Goal: Task Accomplishment & Management: Manage account settings

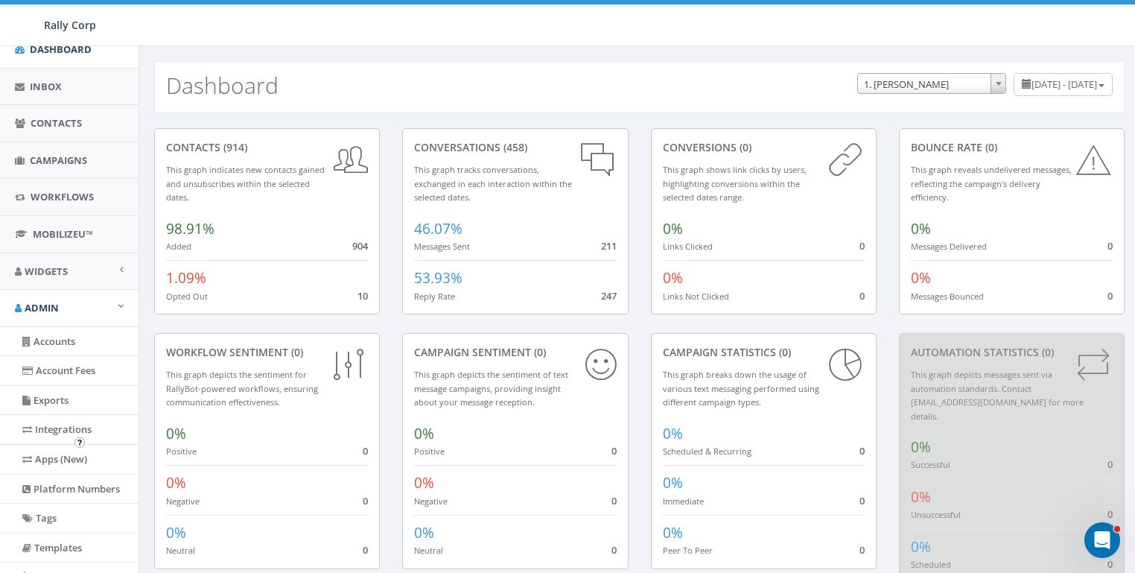
scroll to position [238, 0]
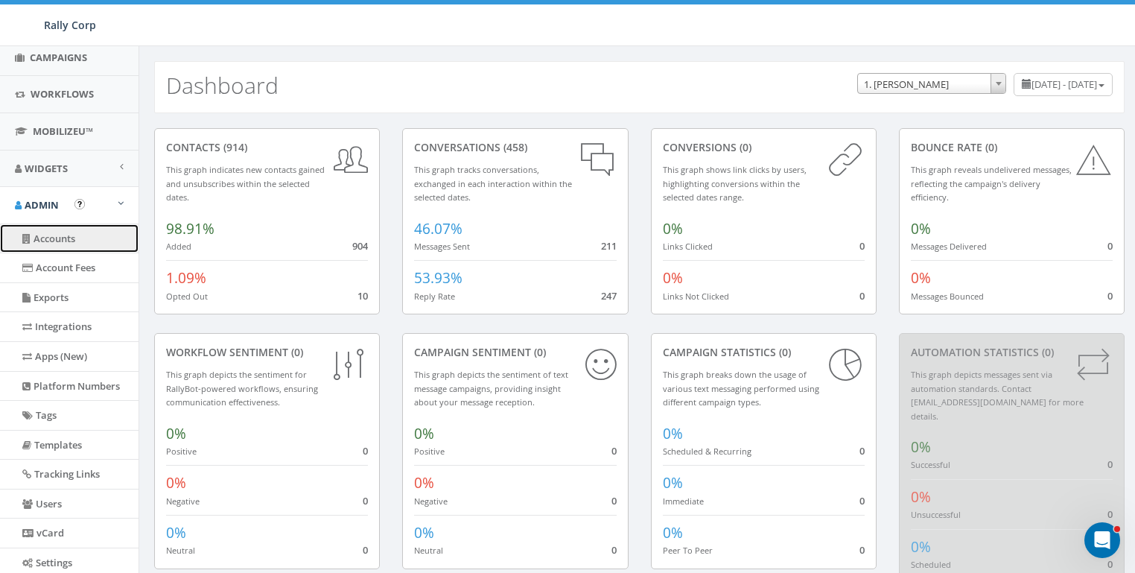
click at [59, 234] on link "Accounts" at bounding box center [69, 238] width 139 height 29
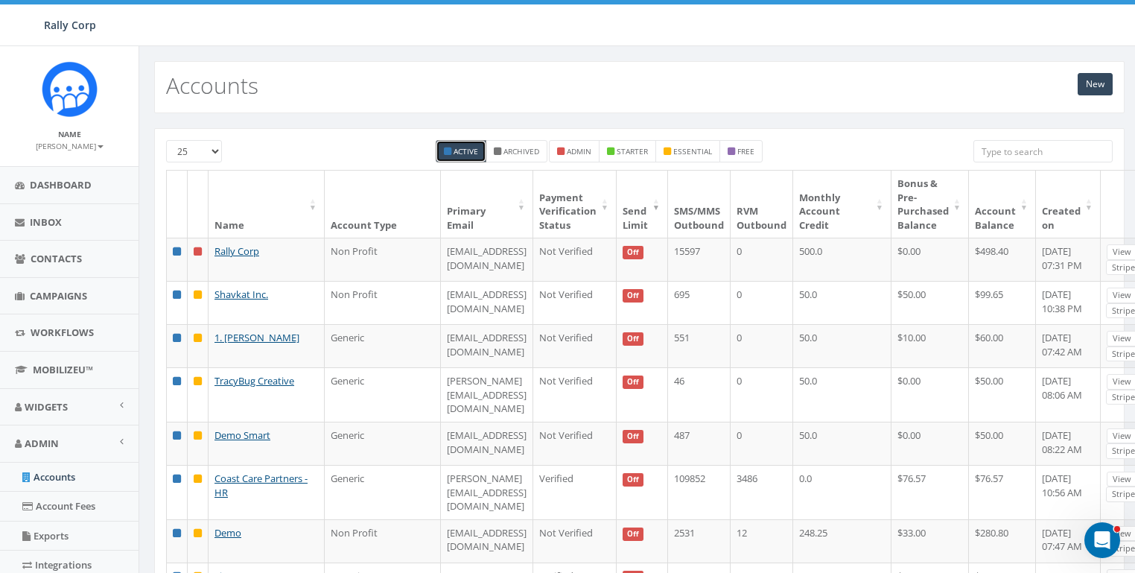
click at [638, 210] on th "Send Limit" at bounding box center [642, 204] width 51 height 67
click at [1055, 212] on th "Created on" at bounding box center [1068, 204] width 65 height 67
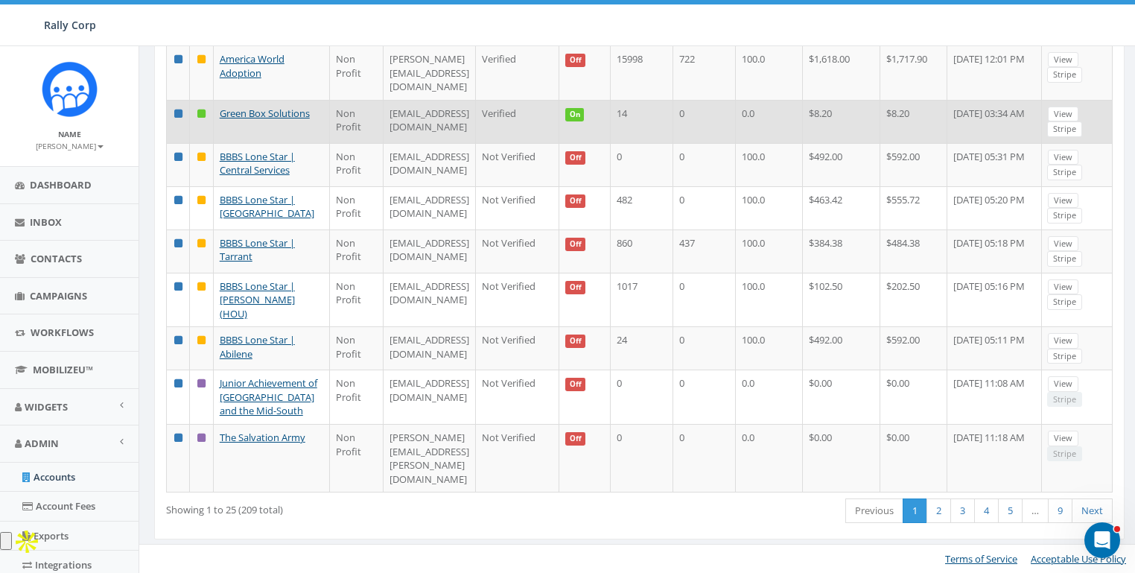
scroll to position [1062, 0]
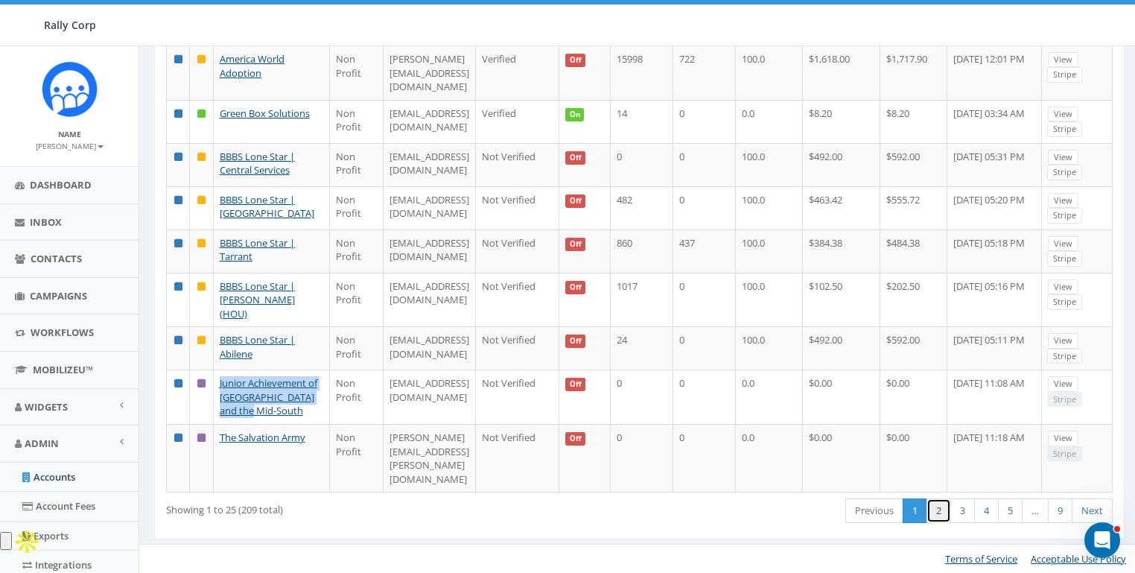
click at [944, 523] on link "2" at bounding box center [939, 510] width 25 height 25
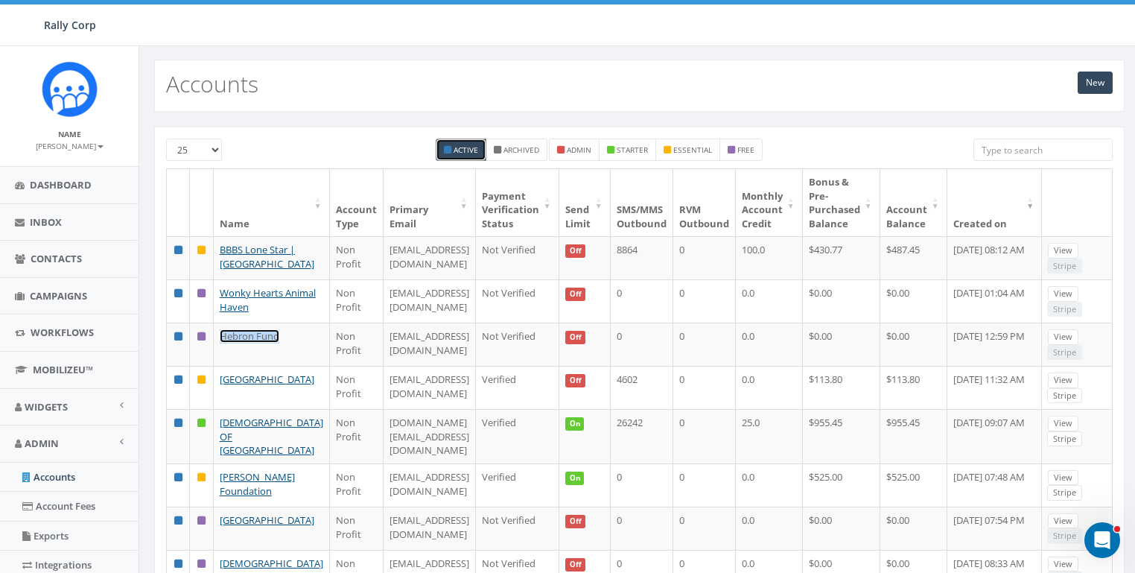
scroll to position [0, 0]
click at [631, 148] on small "starter" at bounding box center [632, 151] width 31 height 10
checkbox input "true"
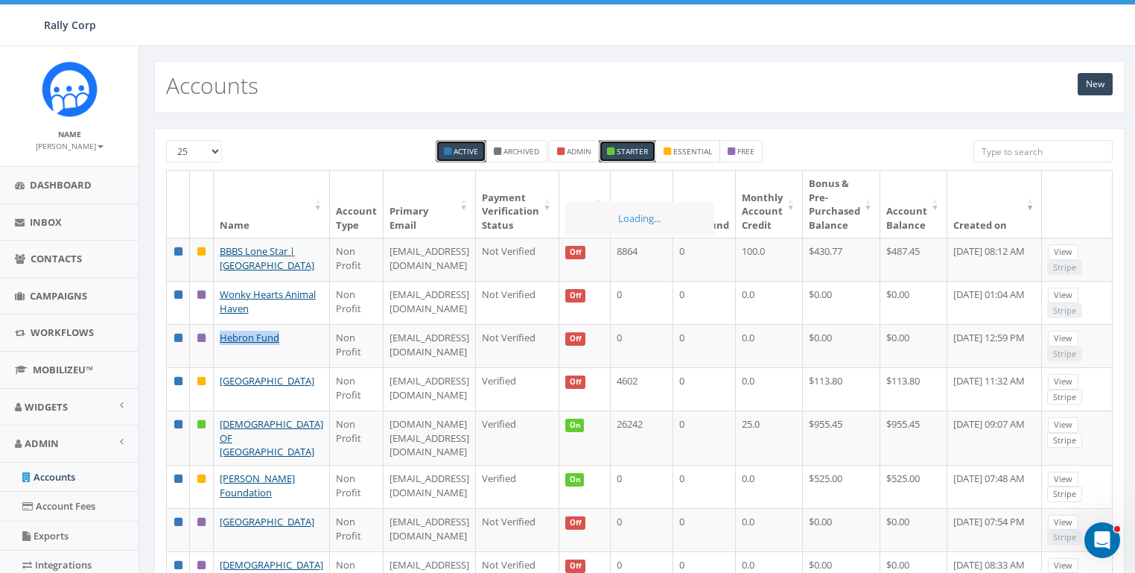
click at [687, 150] on small "essential" at bounding box center [692, 151] width 39 height 10
checkbox input "true"
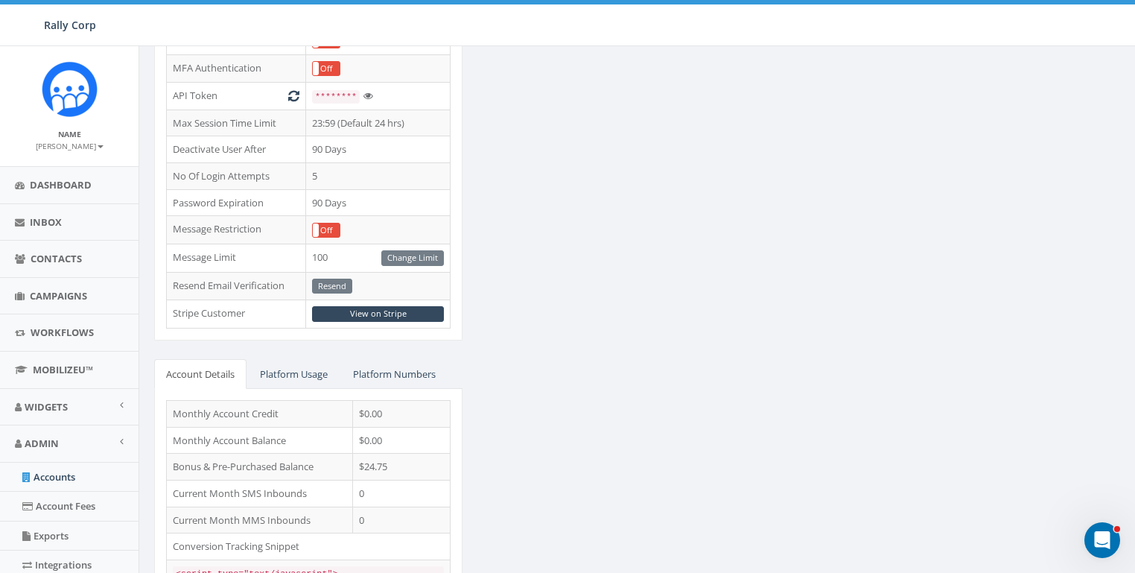
scroll to position [492, 0]
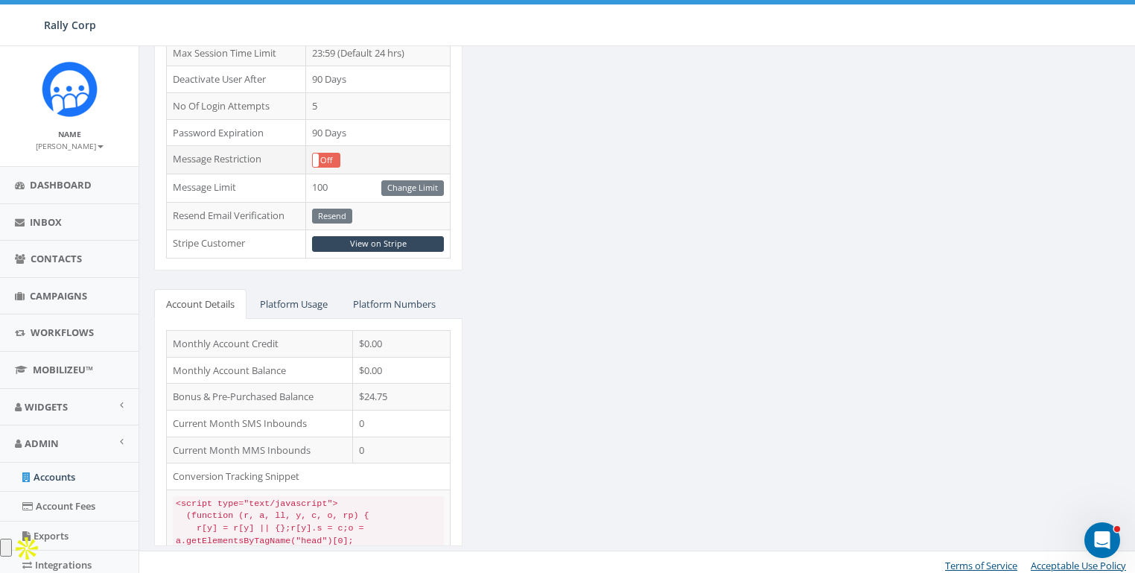
click at [329, 153] on label "Off" at bounding box center [326, 159] width 27 height 13
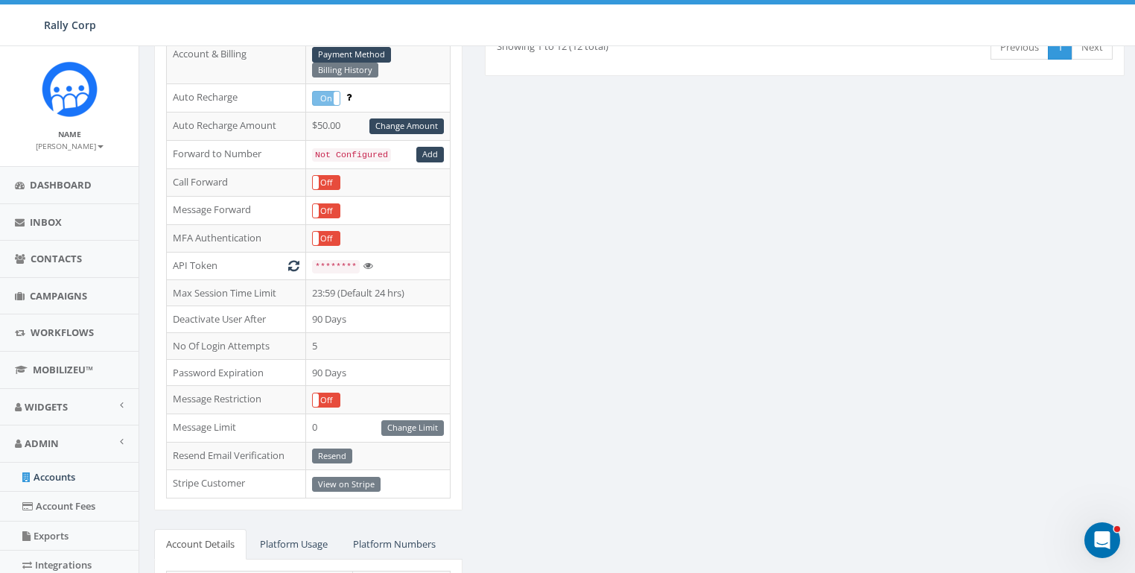
scroll to position [332, 0]
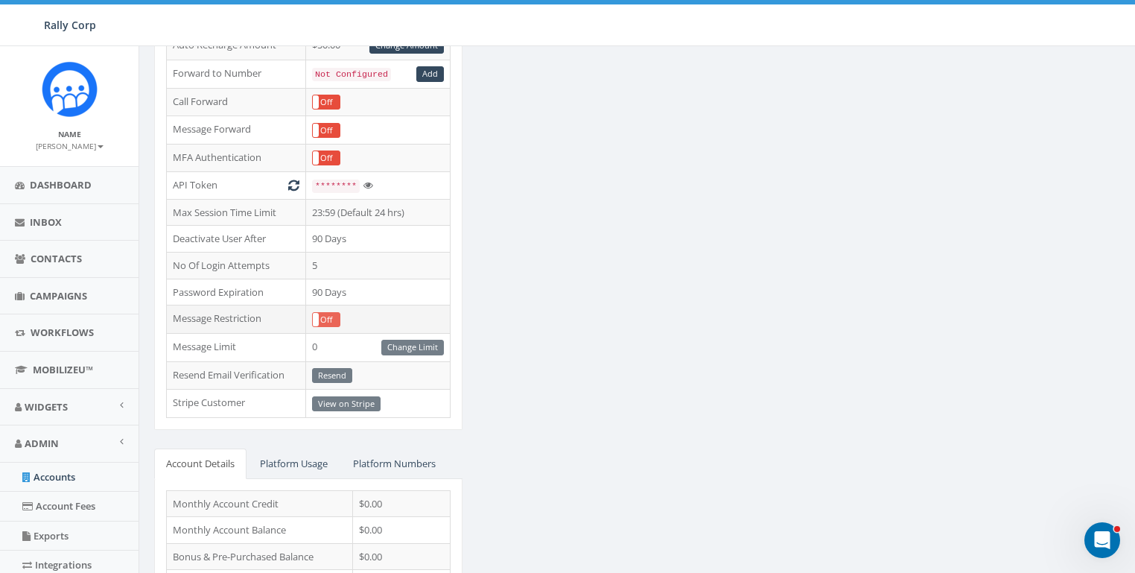
click at [329, 315] on label "Off" at bounding box center [326, 319] width 27 height 13
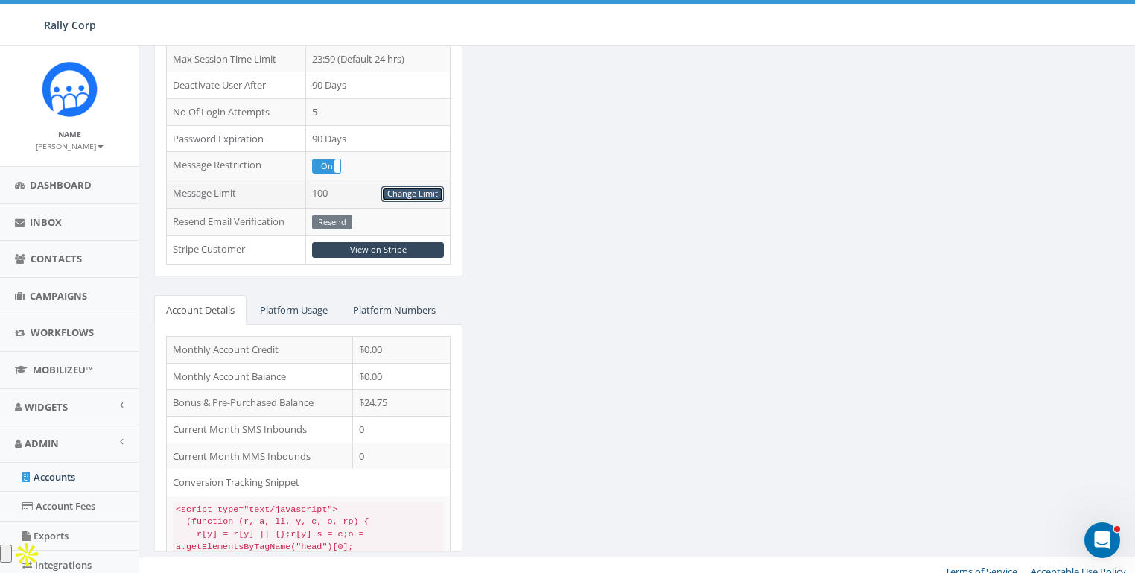
click at [407, 191] on link "Change Limit" at bounding box center [412, 194] width 63 height 16
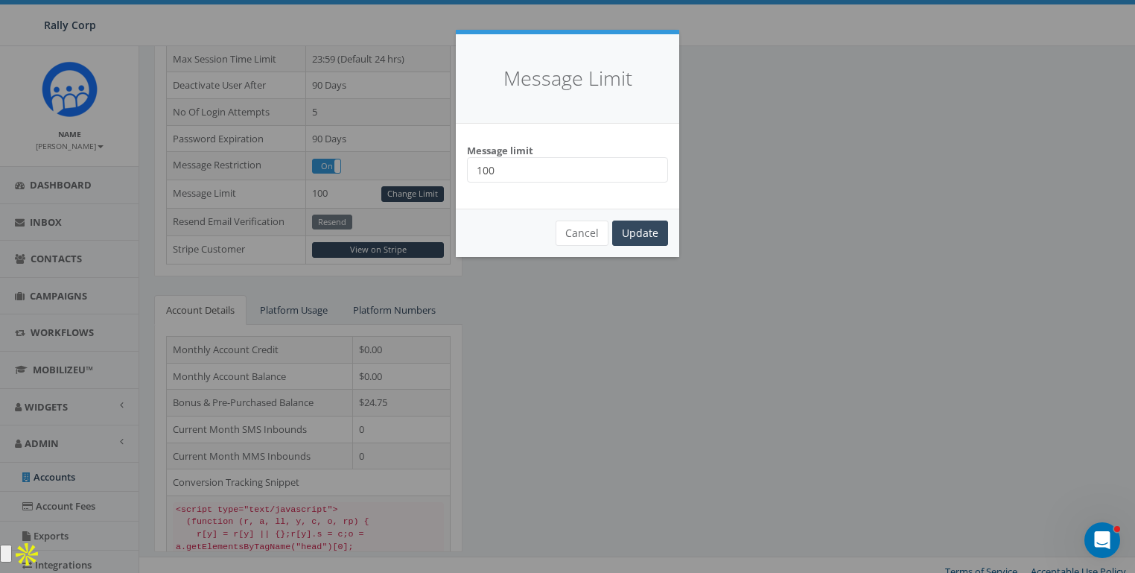
click at [553, 172] on input "100" at bounding box center [567, 169] width 201 height 25
type input "10000"
click at [624, 229] on input "Update" at bounding box center [640, 233] width 56 height 25
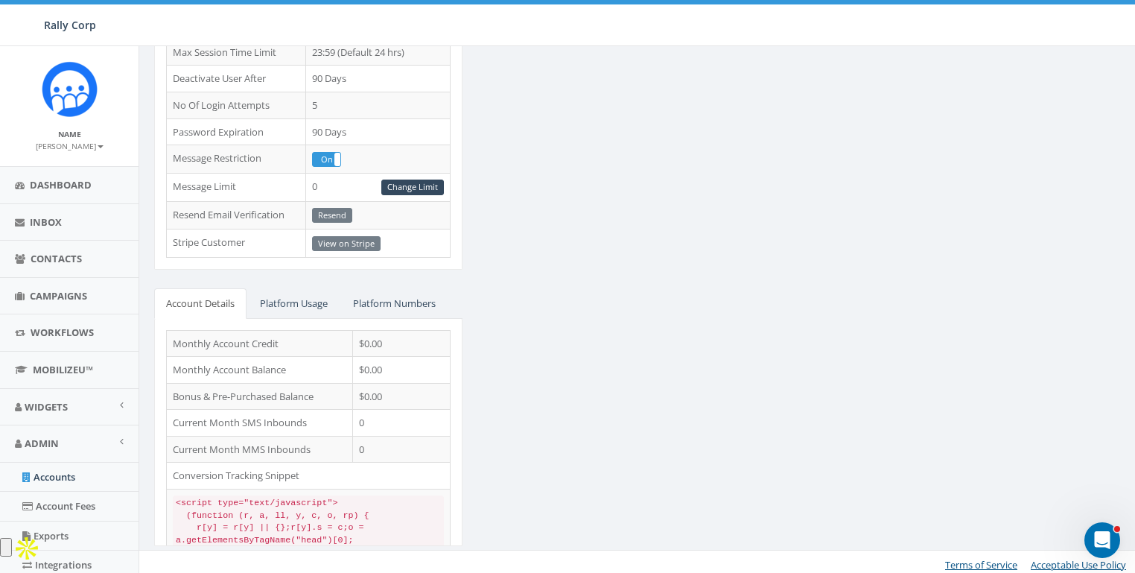
scroll to position [382, 0]
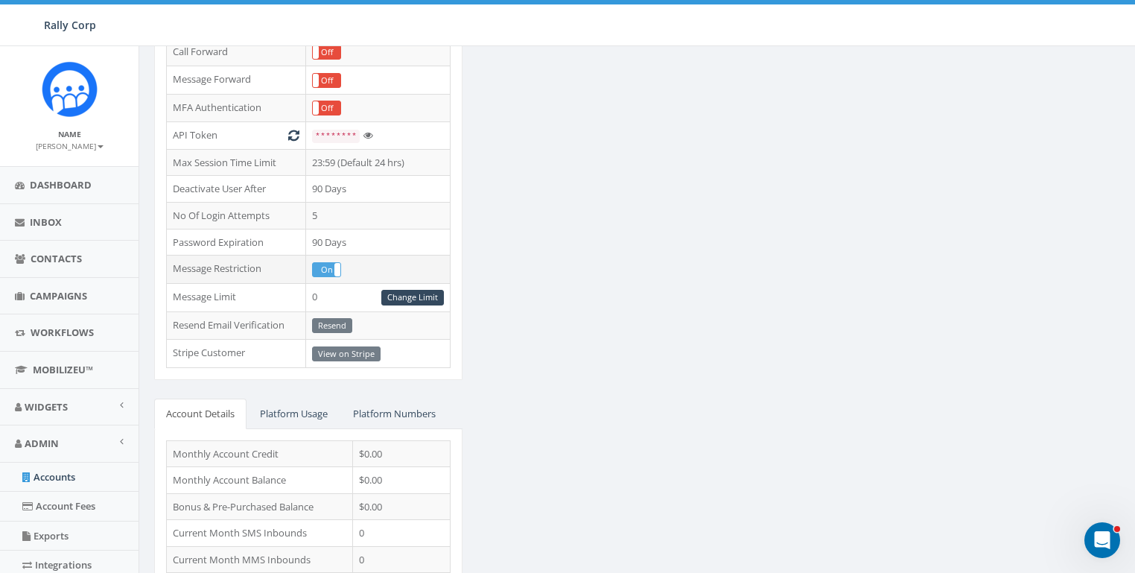
click at [319, 267] on label "On" at bounding box center [327, 269] width 28 height 13
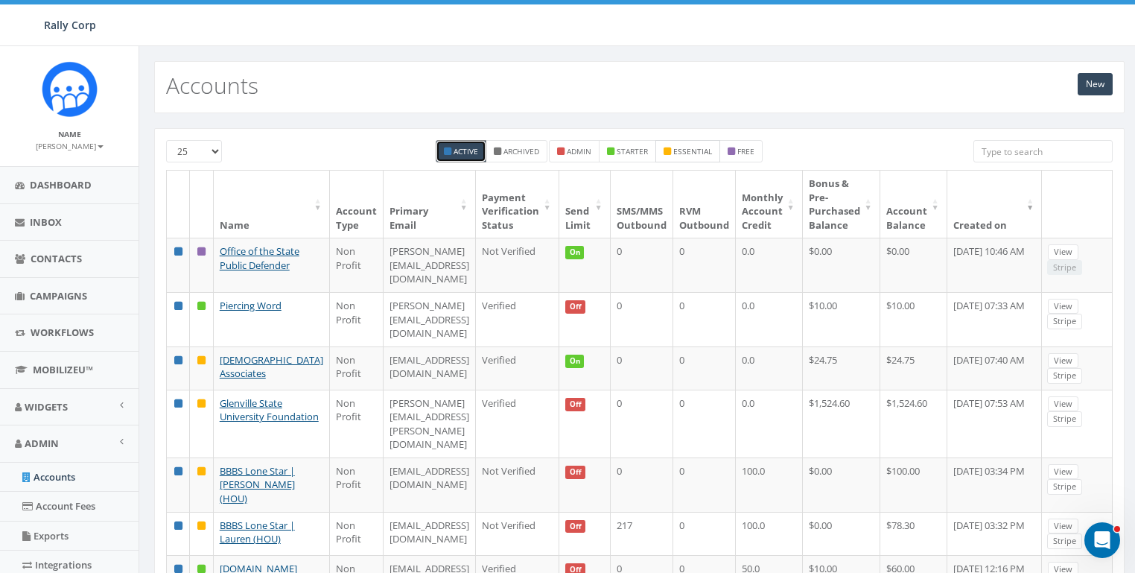
click at [673, 153] on label "essential" at bounding box center [688, 151] width 65 height 22
checkbox input "true"
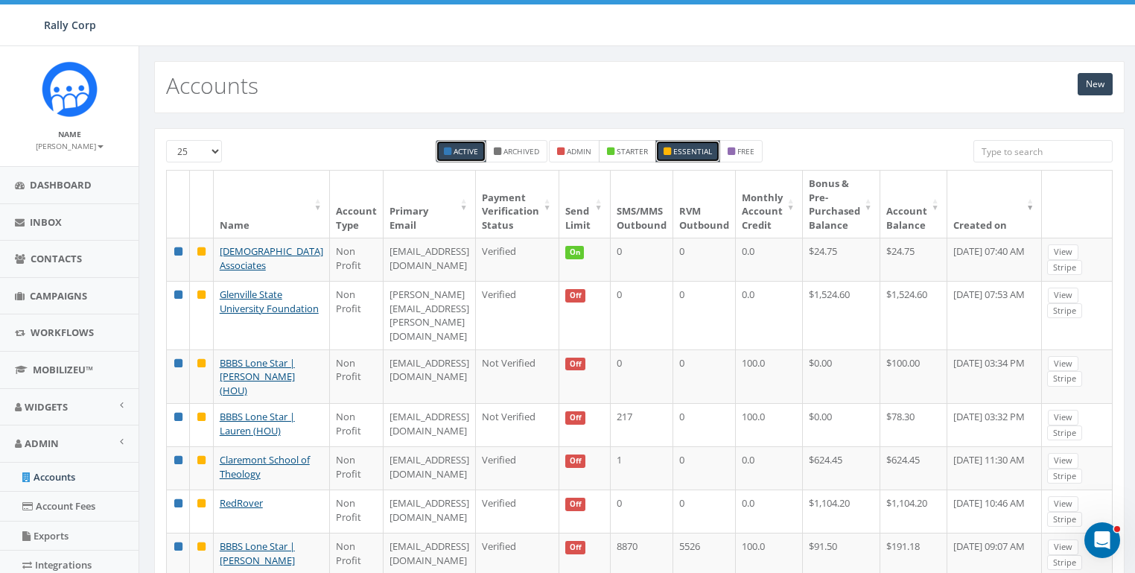
click at [643, 153] on small "starter" at bounding box center [632, 151] width 31 height 10
checkbox input "true"
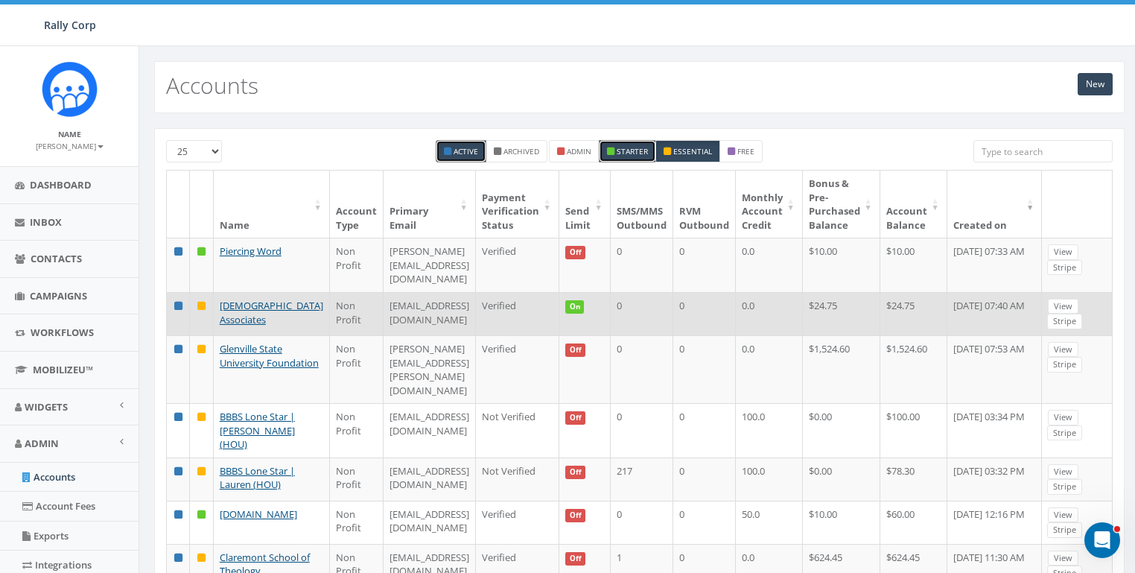
scroll to position [92, 0]
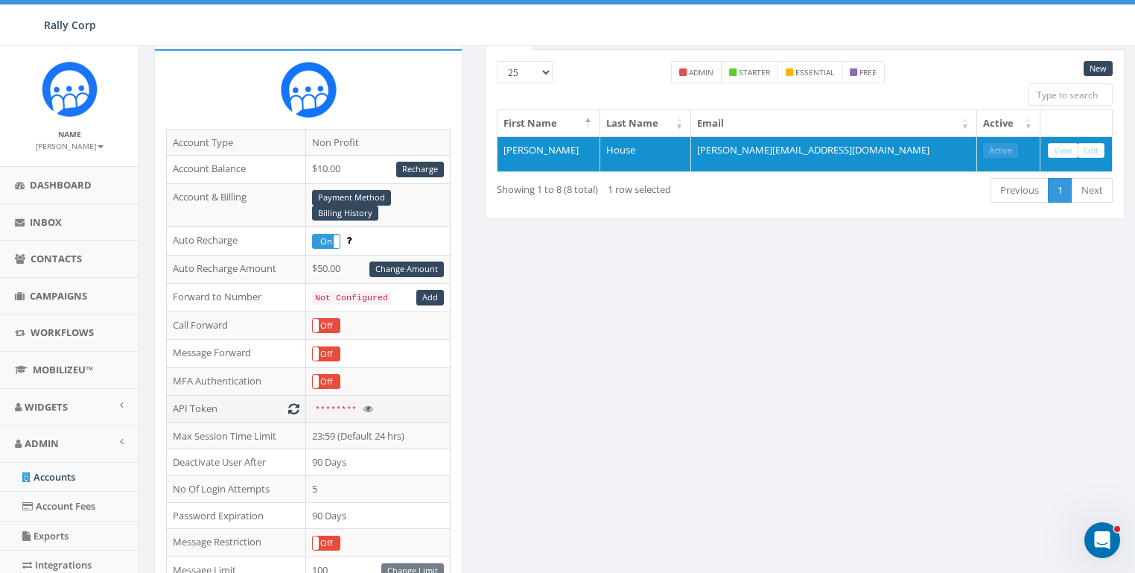
scroll to position [243, 0]
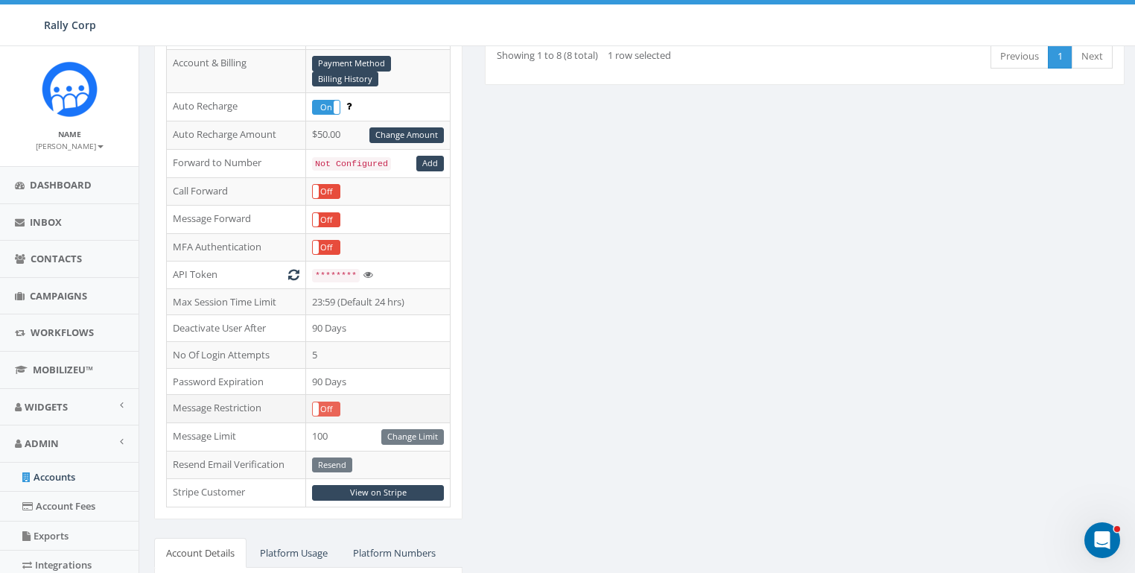
click at [332, 408] on label "Off" at bounding box center [326, 408] width 27 height 13
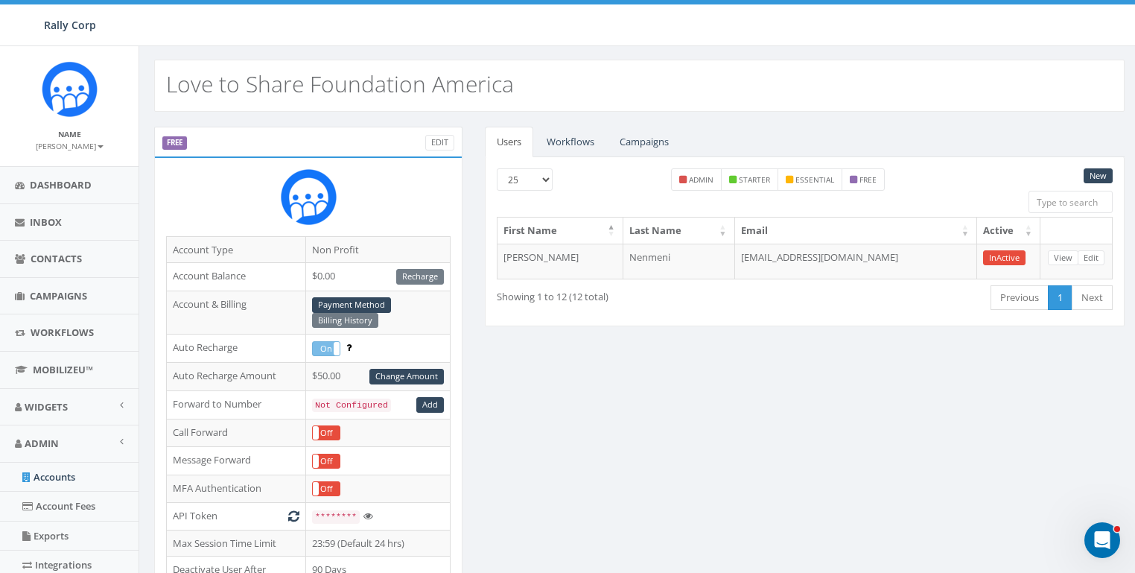
scroll to position [2, 0]
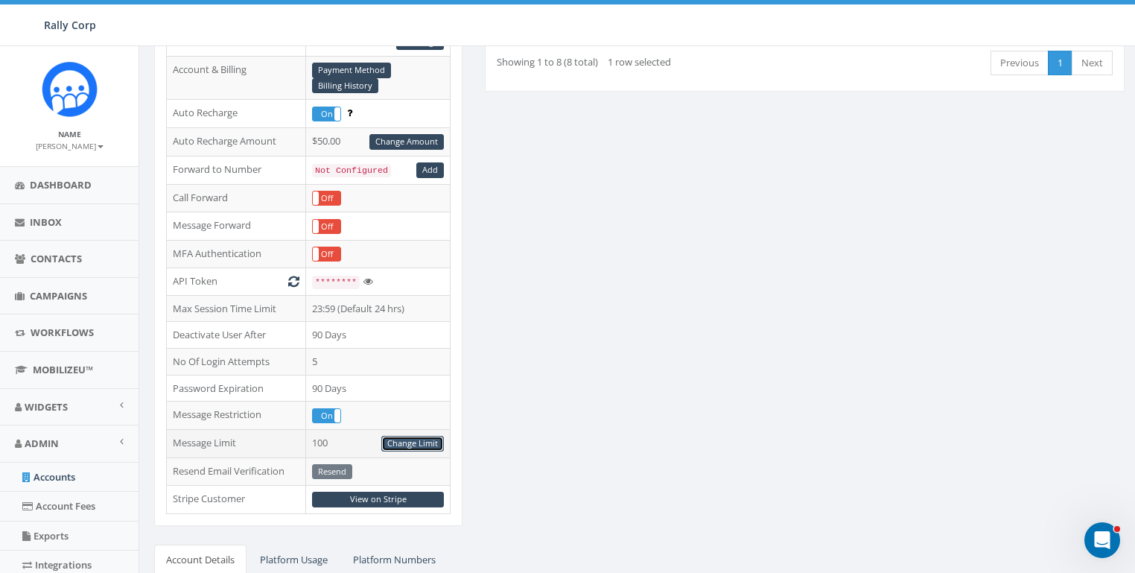
click at [411, 440] on link "Change Limit" at bounding box center [412, 444] width 63 height 16
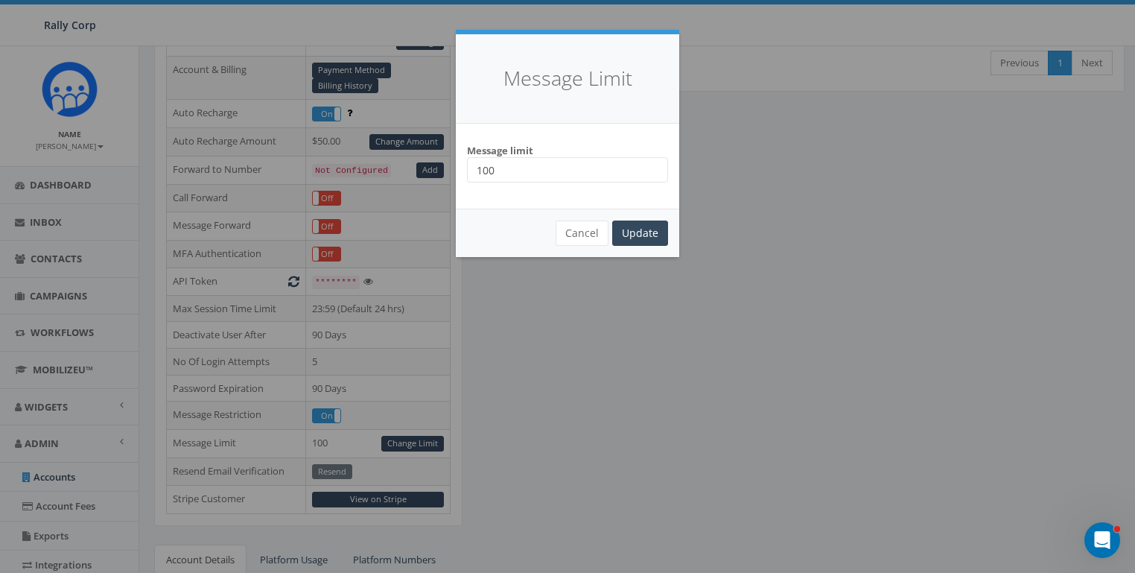
click at [540, 173] on input "100" at bounding box center [567, 169] width 201 height 25
type input "10000"
click at [647, 232] on input "Update" at bounding box center [640, 233] width 56 height 25
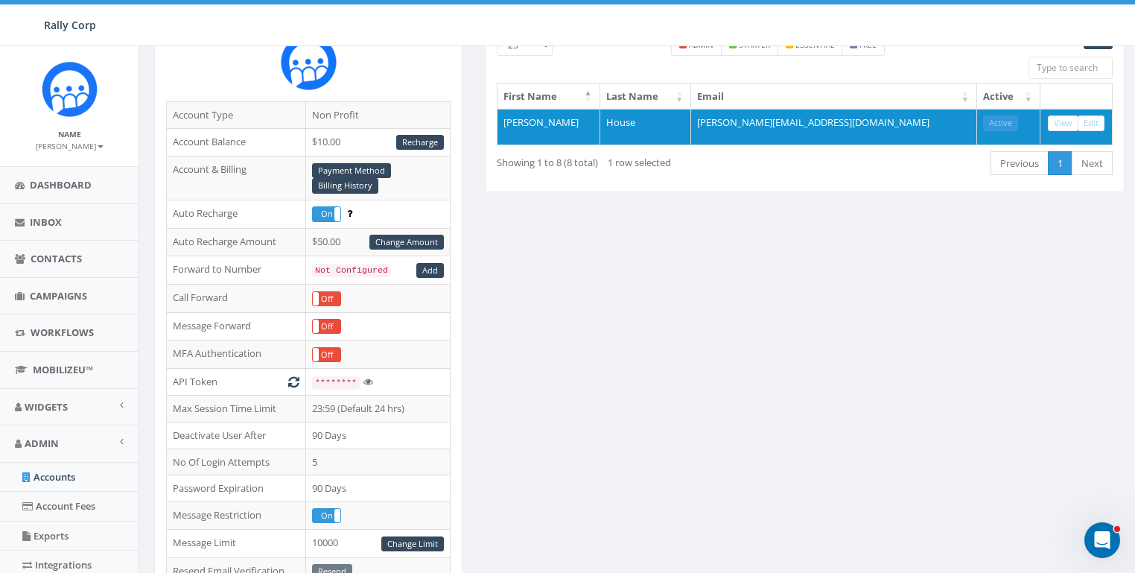
scroll to position [457, 0]
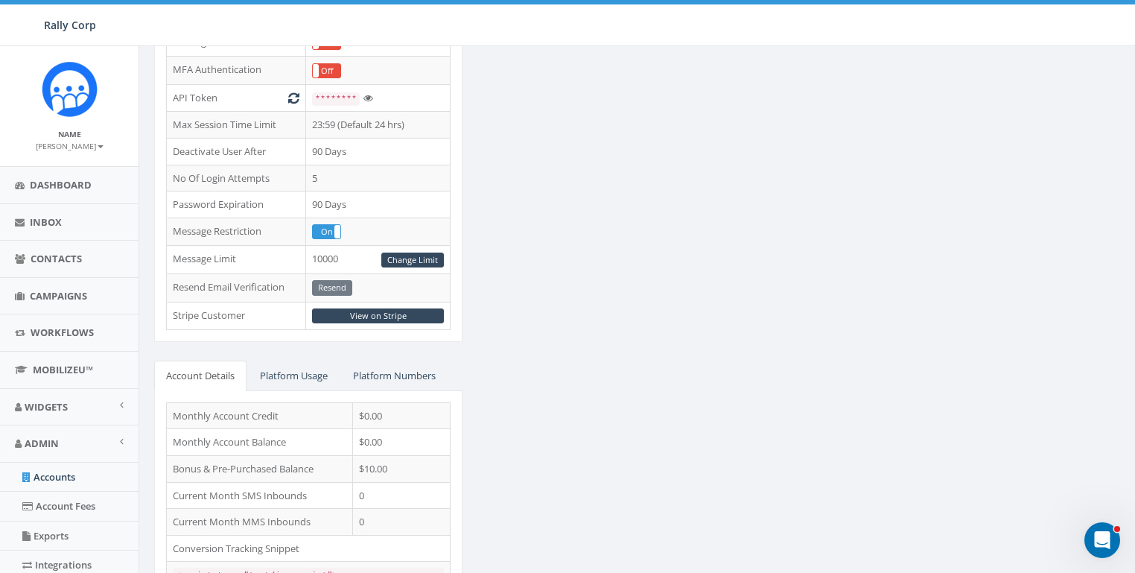
click at [621, 398] on div "STARTER Edit Account Type Non Profit Account Balance $10.00 Recharge Account & …" at bounding box center [639, 173] width 993 height 928
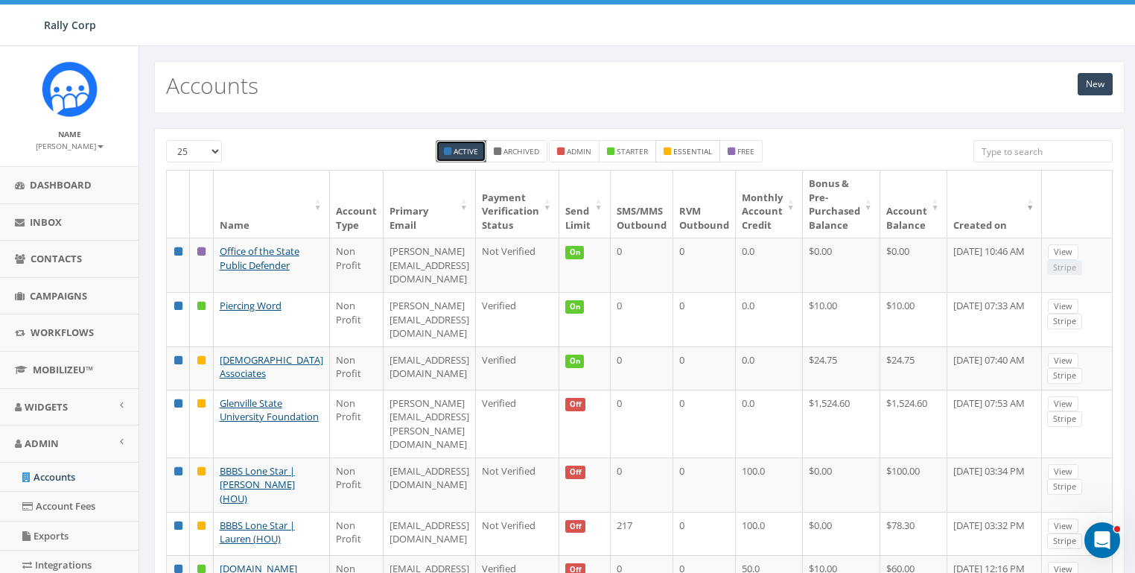
click at [679, 151] on small "essential" at bounding box center [692, 151] width 39 height 10
checkbox input "true"
click at [626, 150] on small "starter" at bounding box center [632, 151] width 31 height 10
checkbox input "true"
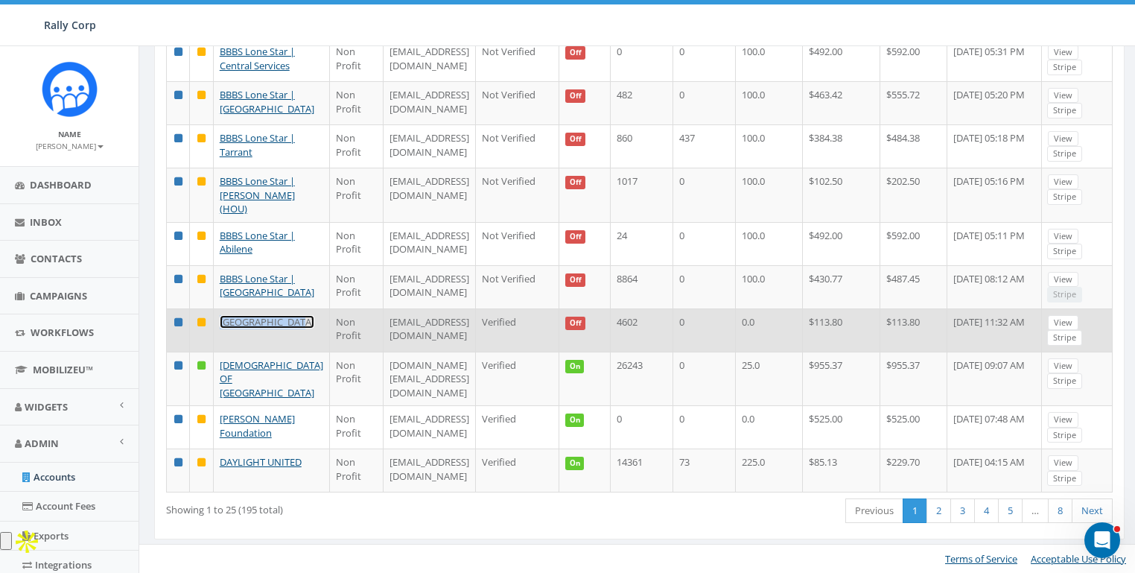
scroll to position [1094, 0]
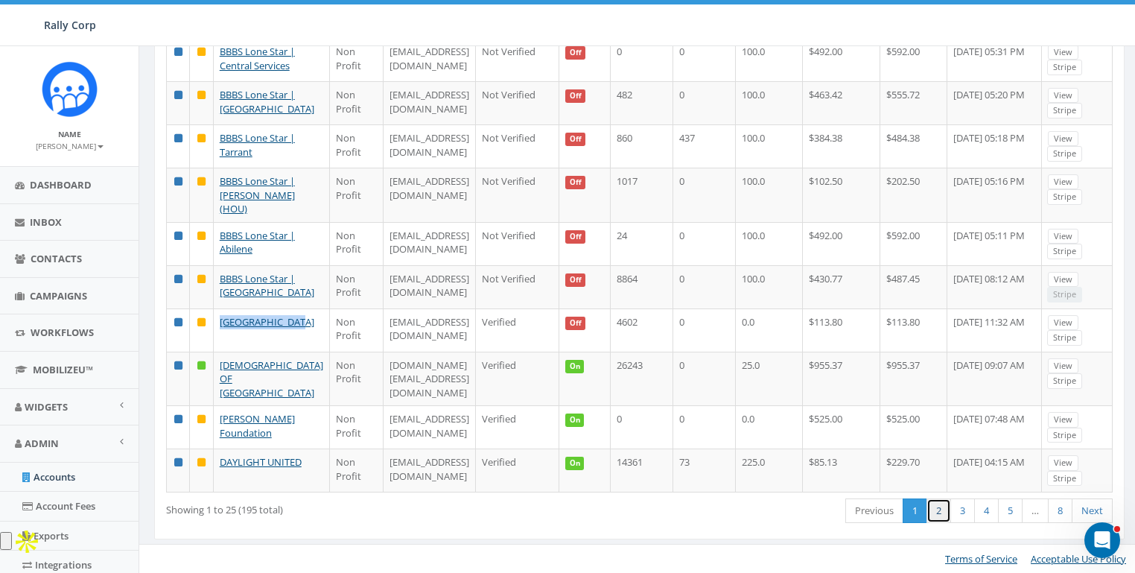
click at [945, 504] on link "2" at bounding box center [939, 510] width 25 height 25
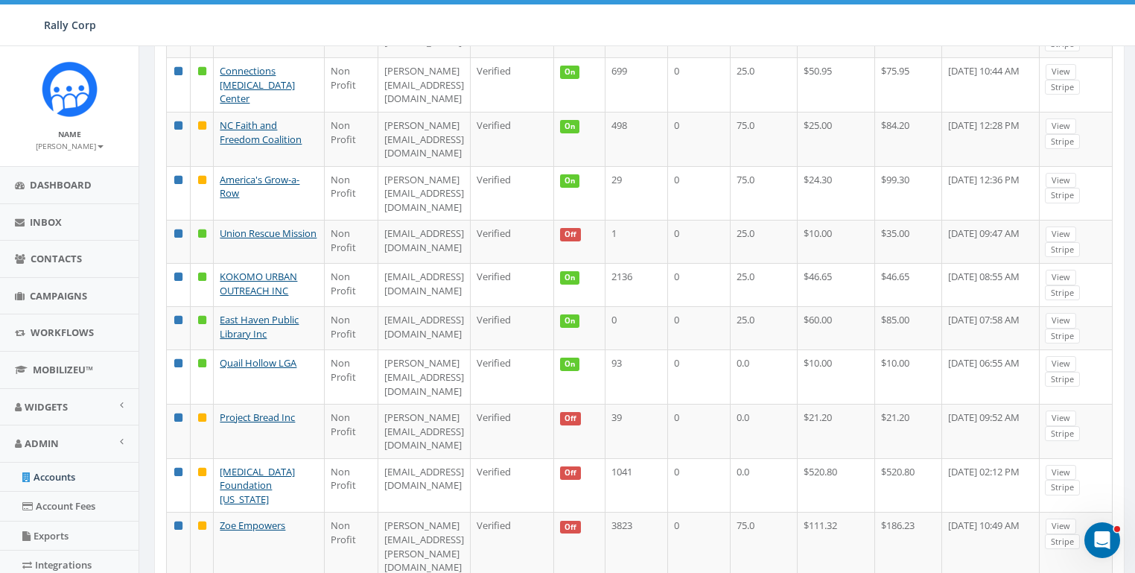
scroll to position [0, 0]
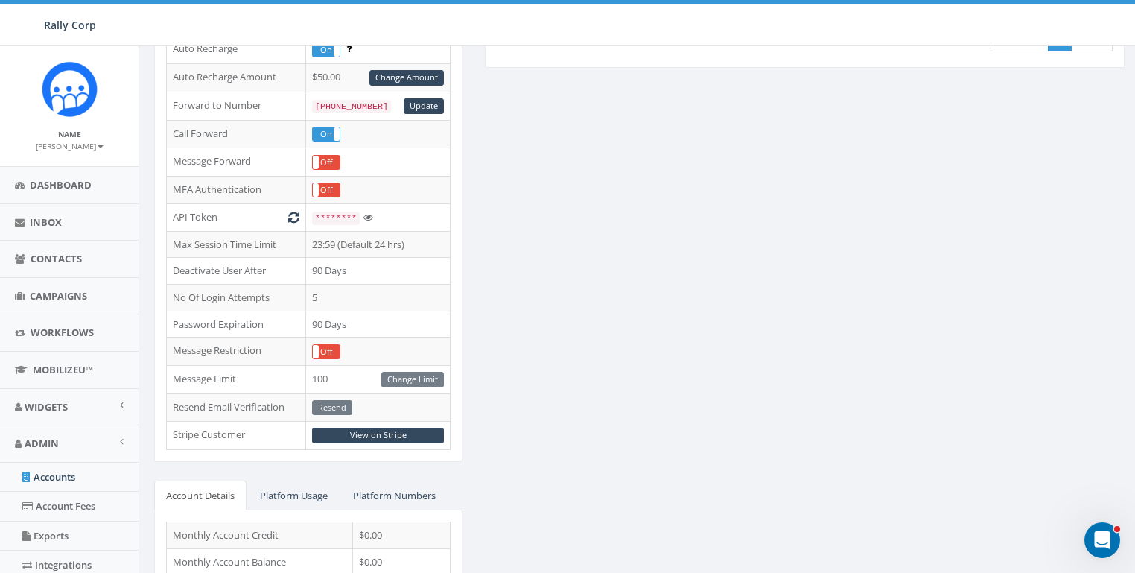
scroll to position [342, 0]
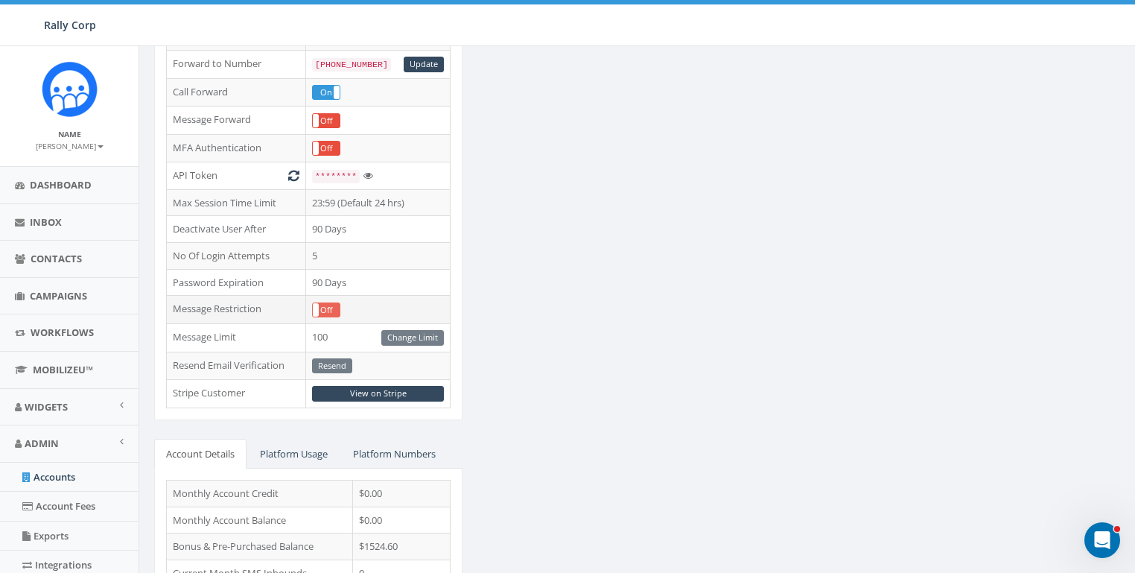
click at [331, 306] on label "Off" at bounding box center [326, 309] width 27 height 13
click at [417, 333] on div "Change Limit" at bounding box center [412, 338] width 63 height 16
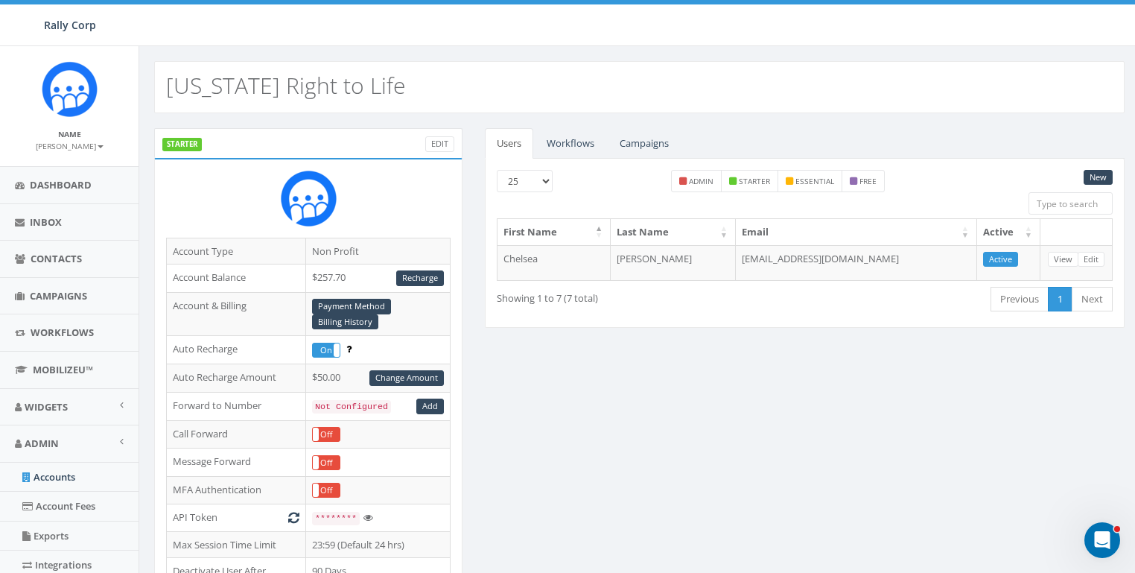
scroll to position [402, 0]
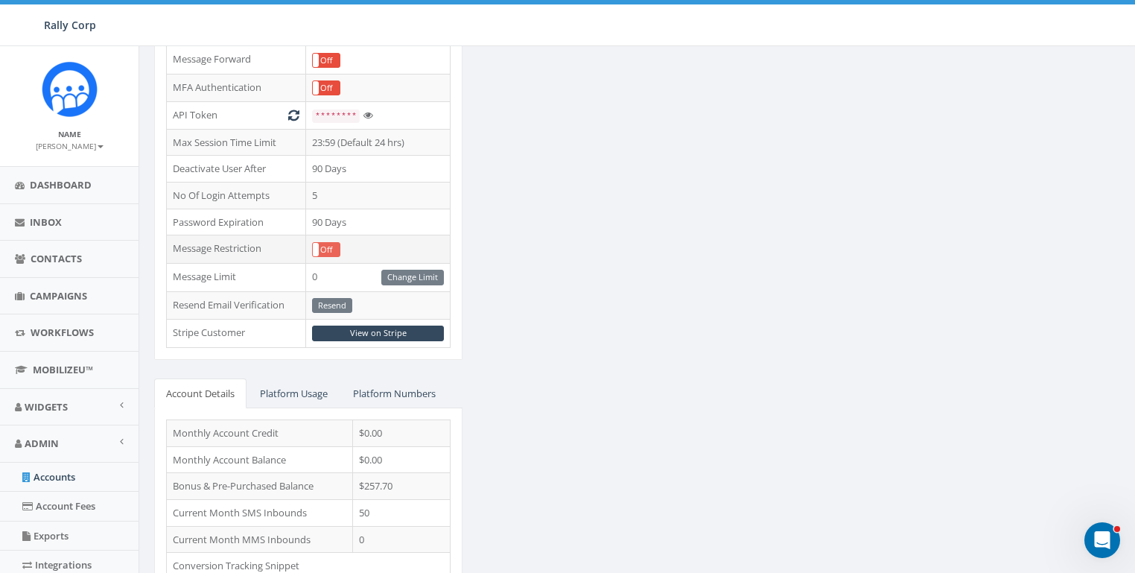
click at [328, 246] on label "Off" at bounding box center [326, 249] width 27 height 13
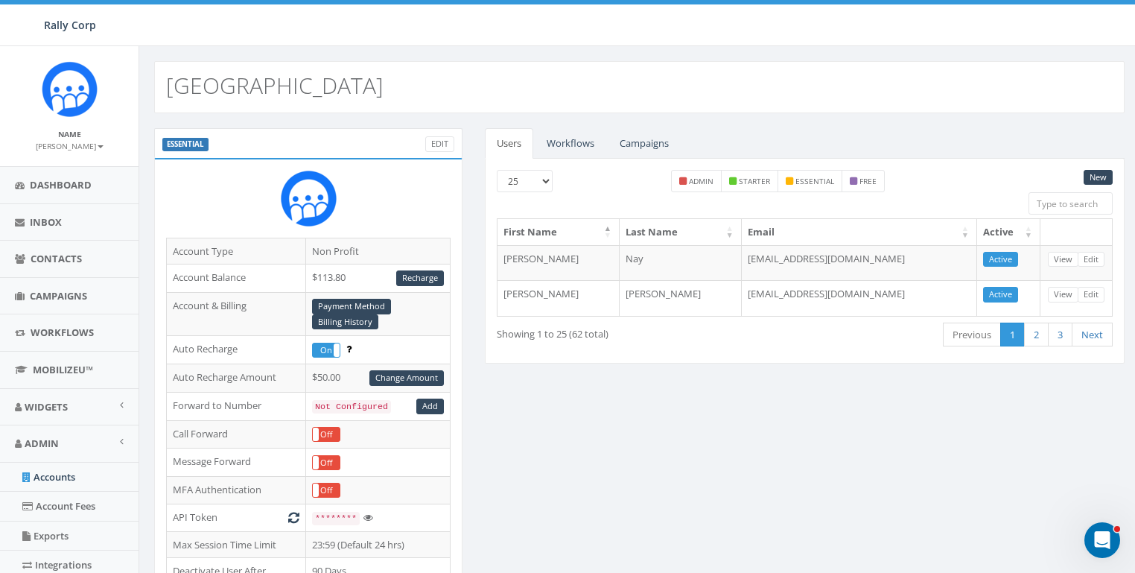
click at [447, 146] on link "Edit" at bounding box center [439, 144] width 29 height 16
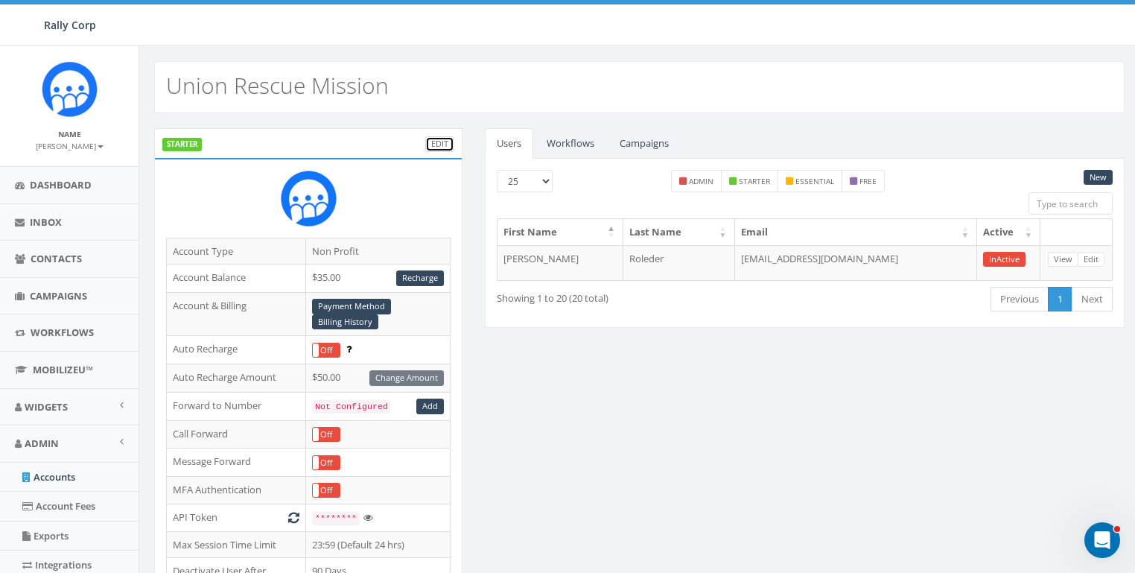
click at [451, 144] on link "Edit" at bounding box center [439, 144] width 29 height 16
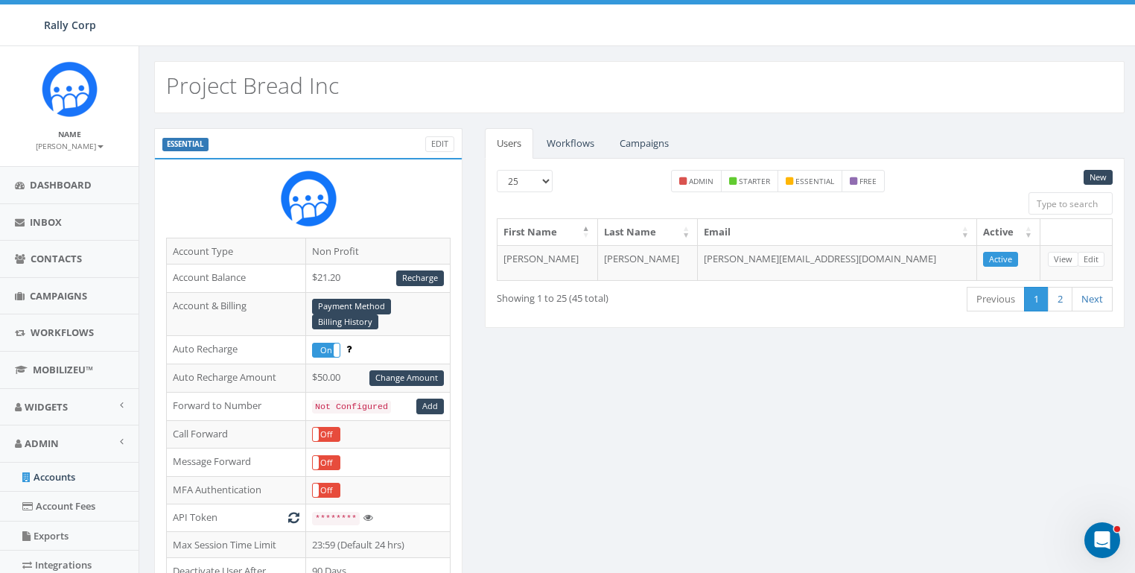
scroll to position [226, 0]
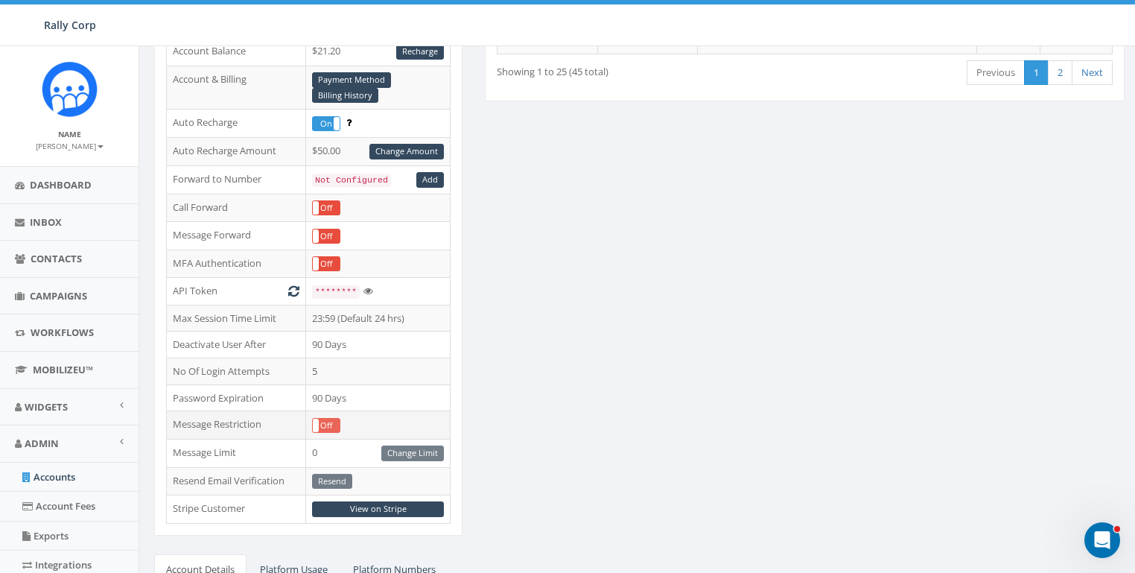
click at [320, 419] on label "Off" at bounding box center [326, 425] width 27 height 13
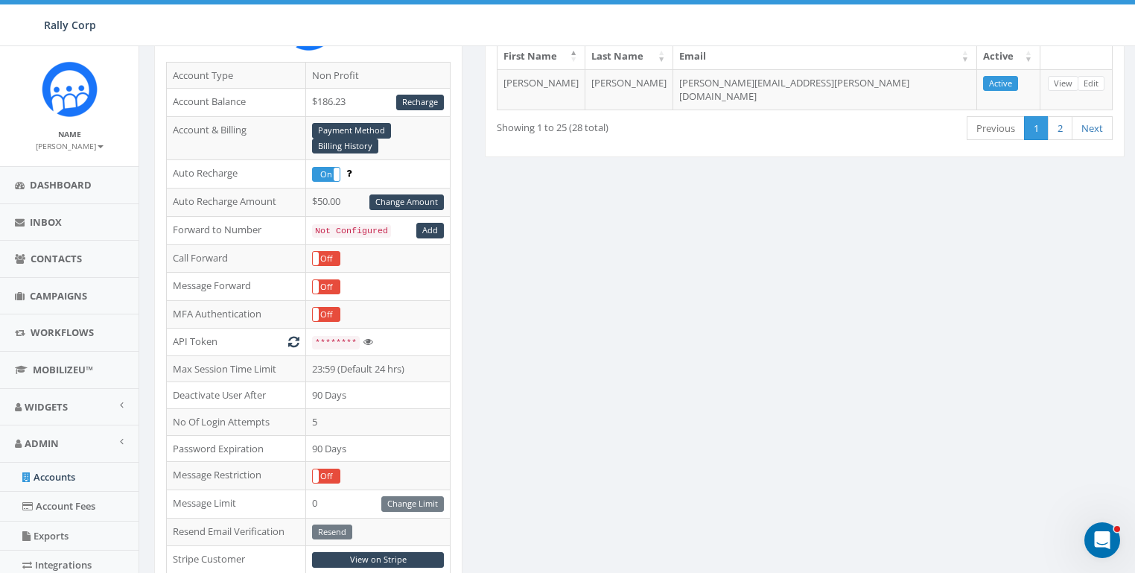
scroll to position [238, 0]
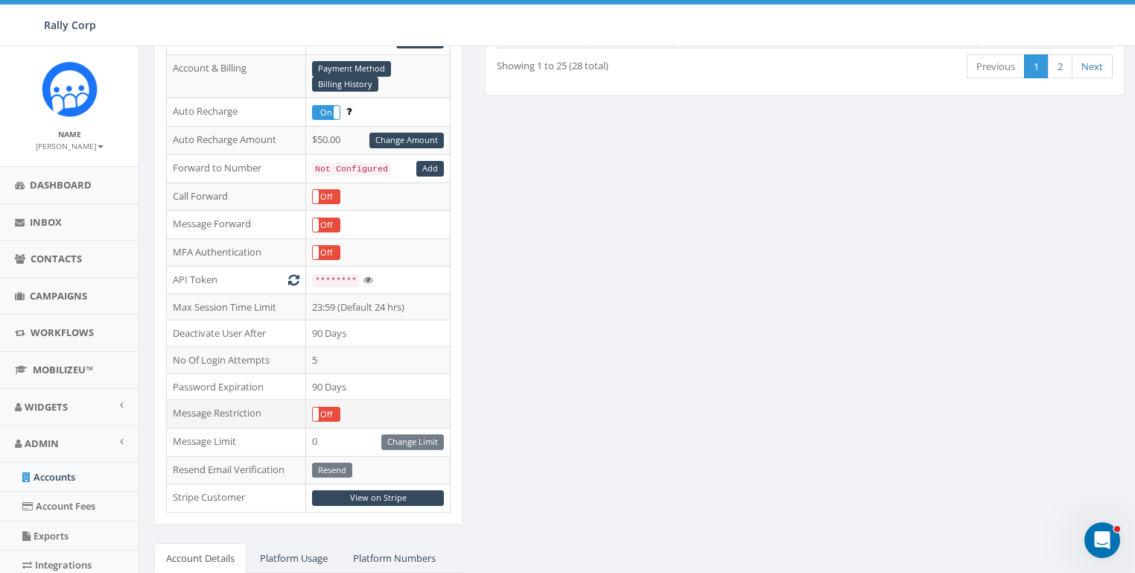
click at [329, 401] on td "On Off" at bounding box center [377, 414] width 145 height 28
click at [329, 411] on label "Off" at bounding box center [326, 413] width 27 height 13
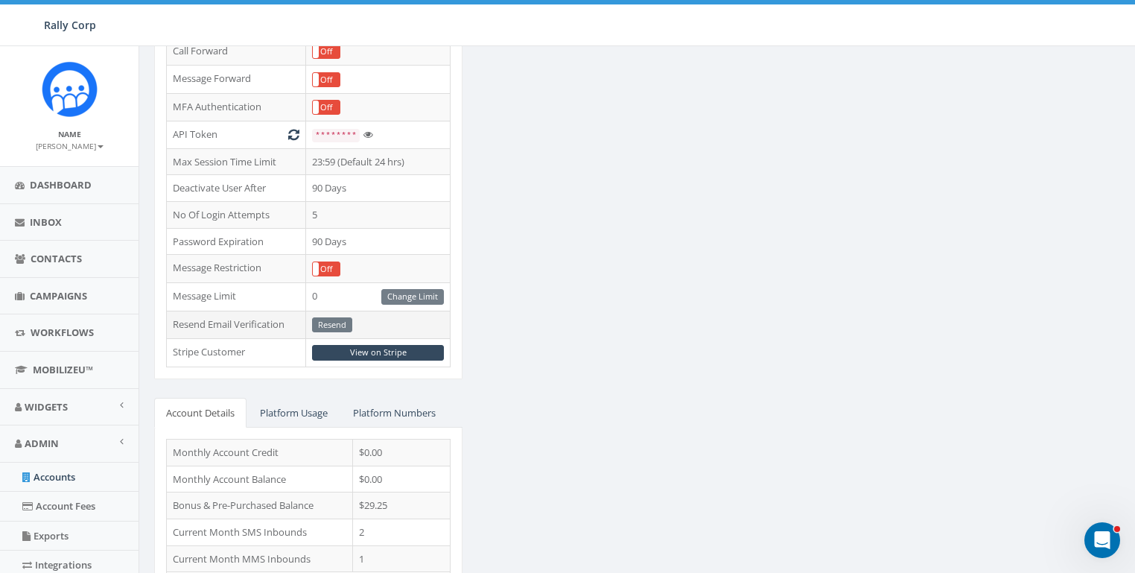
scroll to position [385, 0]
click at [340, 253] on td "On Off" at bounding box center [377, 267] width 145 height 28
click at [334, 260] on label "Off" at bounding box center [326, 266] width 27 height 13
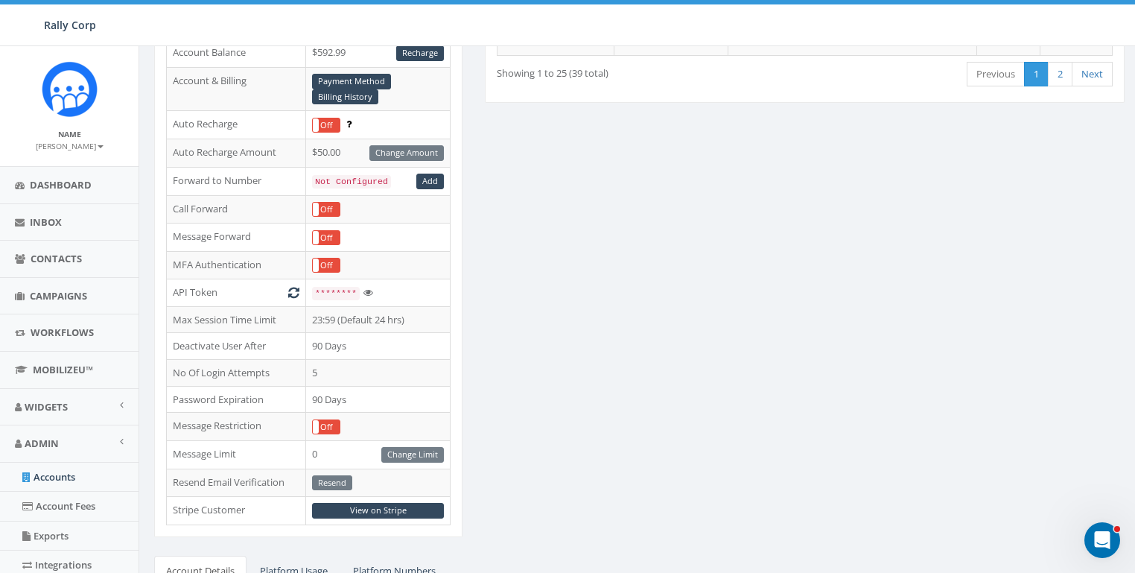
scroll to position [398, 0]
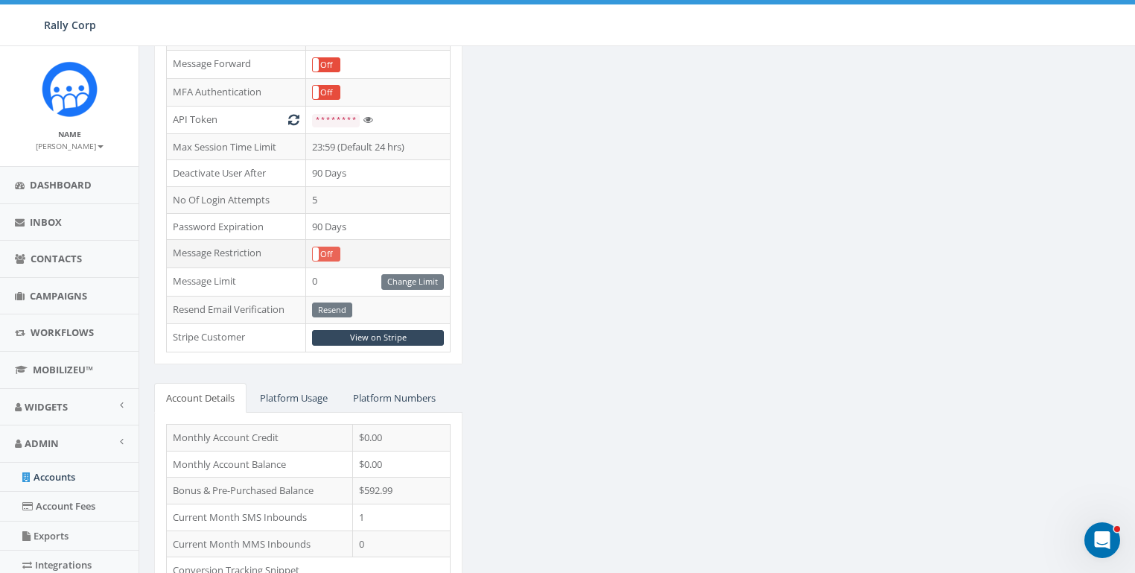
click at [334, 250] on label "Off" at bounding box center [326, 253] width 27 height 13
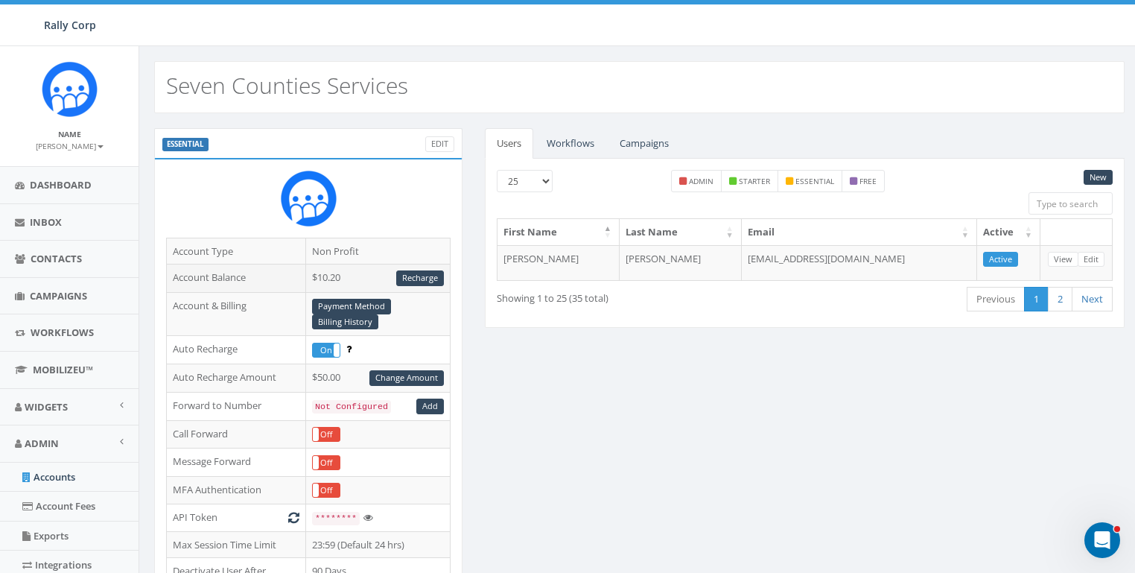
scroll to position [410, 0]
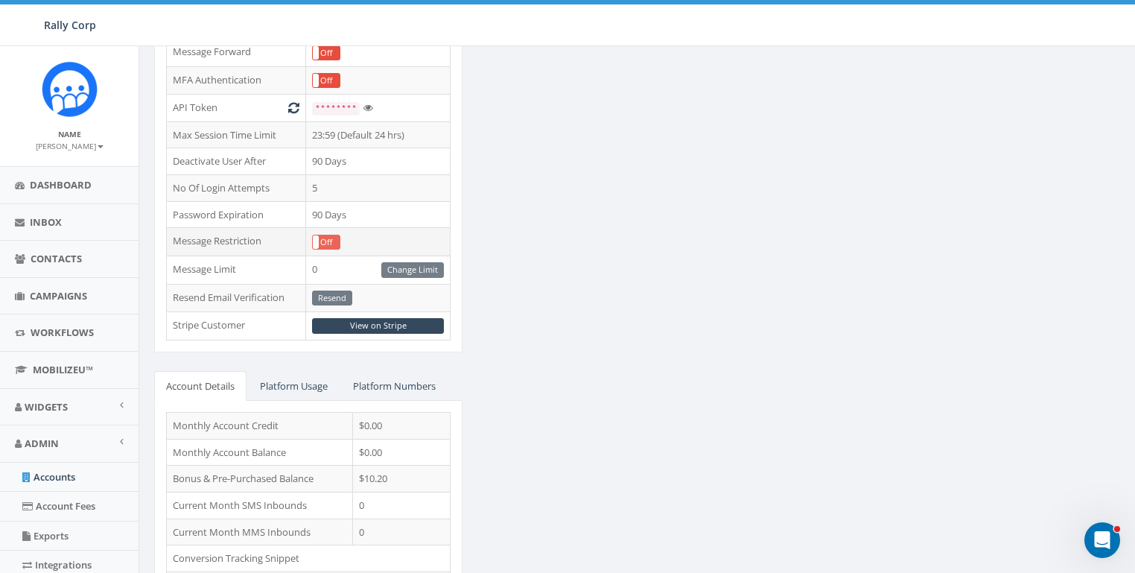
click at [326, 235] on label "Off" at bounding box center [326, 241] width 27 height 13
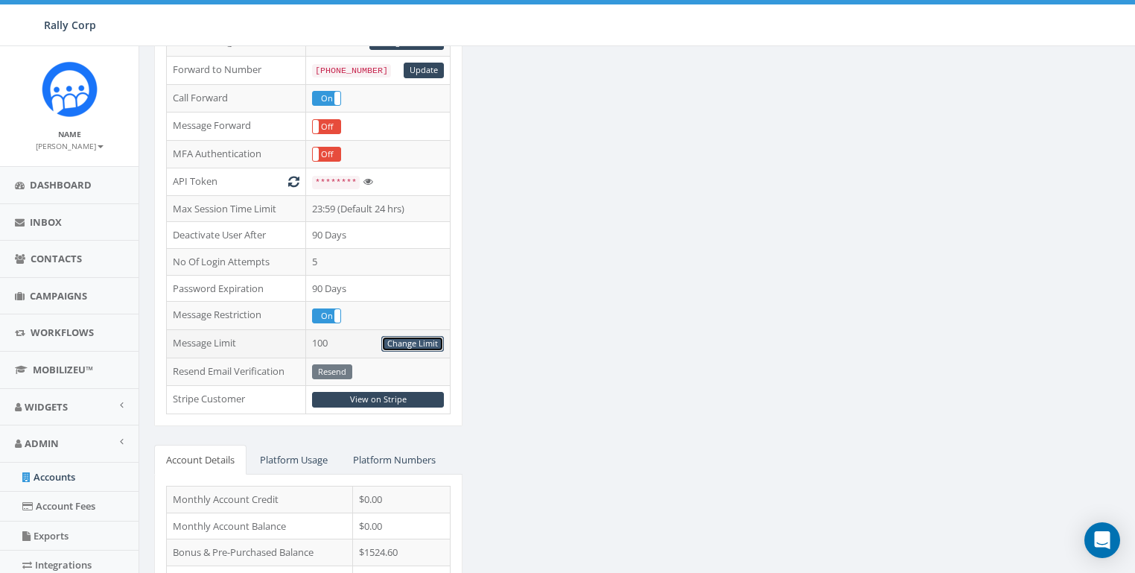
click at [406, 336] on link "Change Limit" at bounding box center [412, 344] width 63 height 16
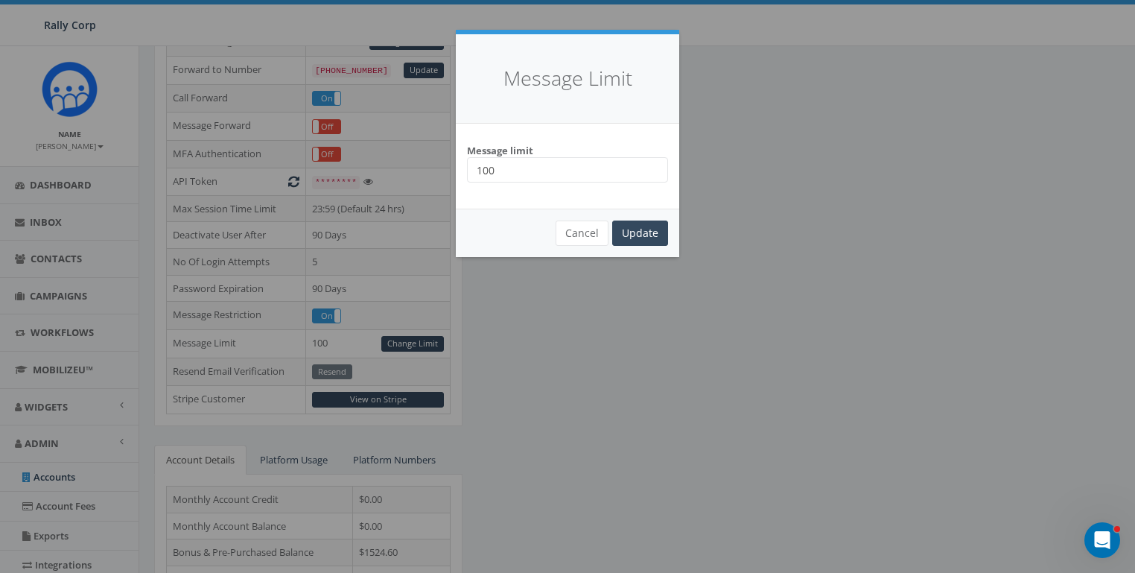
click at [542, 174] on input "100" at bounding box center [567, 169] width 201 height 25
type input "100000"
click at [656, 165] on input "100000" at bounding box center [567, 169] width 201 height 25
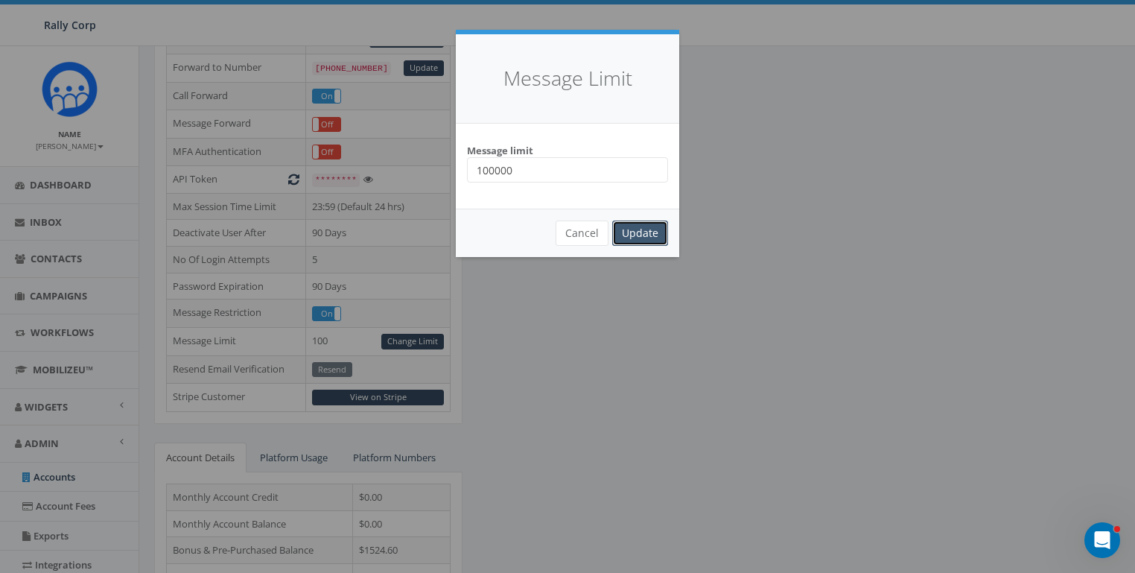
click at [639, 230] on input "Update" at bounding box center [640, 233] width 56 height 25
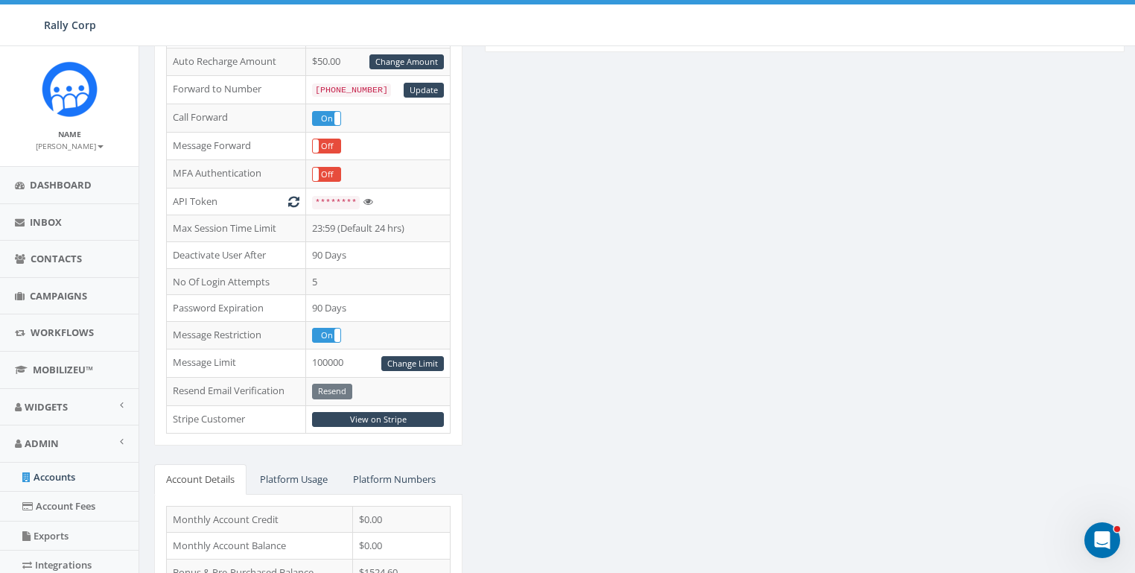
click at [647, 344] on div "ESSENTIAL Edit Account Type Non Profit Account Balance $1524.60 Recharge Accoun…" at bounding box center [639, 276] width 993 height 928
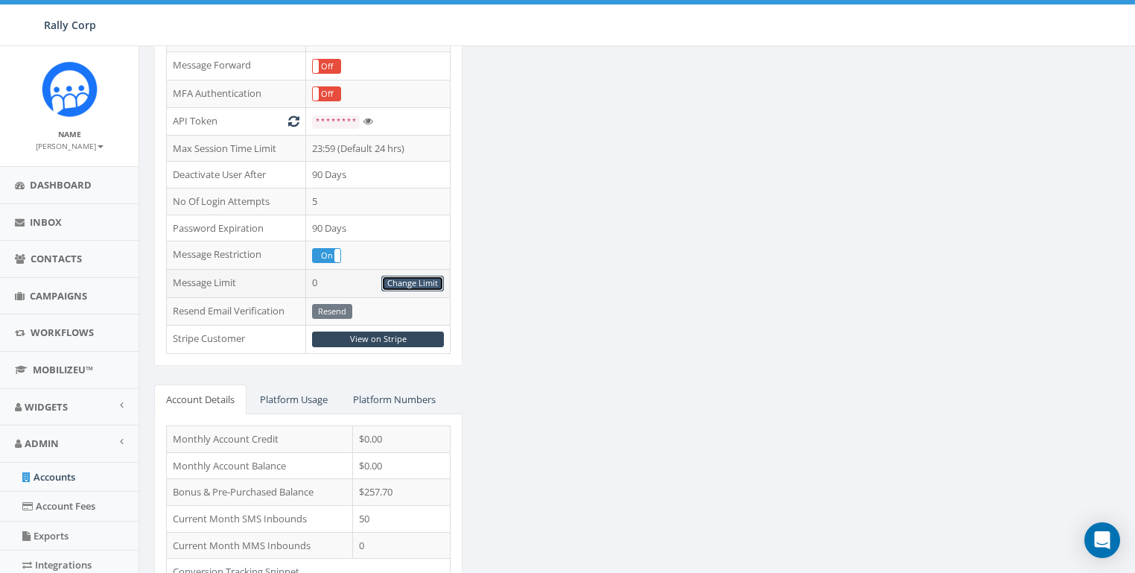
click at [406, 276] on link "Change Limit" at bounding box center [412, 284] width 63 height 16
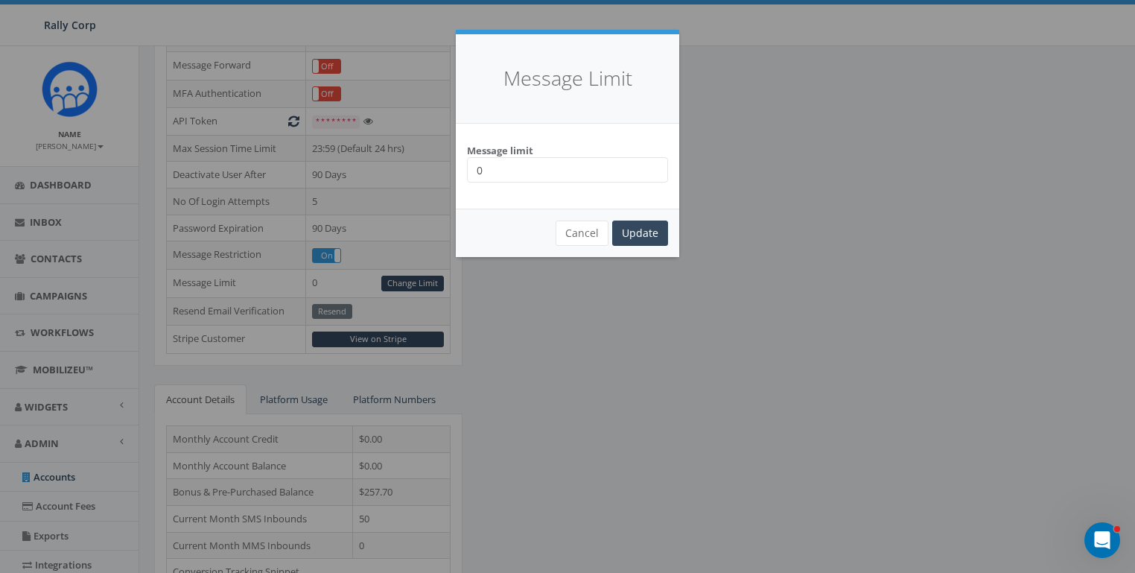
click at [529, 177] on input "0" at bounding box center [567, 169] width 201 height 25
type input "10000"
click at [625, 235] on input "Update" at bounding box center [640, 233] width 56 height 25
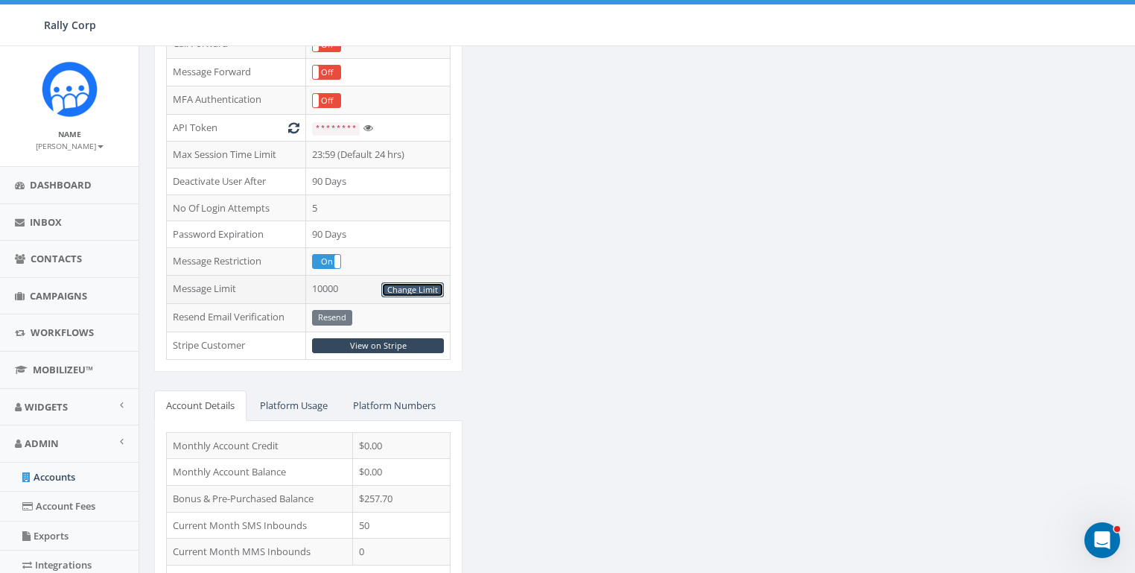
click at [422, 282] on link "Change Limit" at bounding box center [412, 290] width 63 height 16
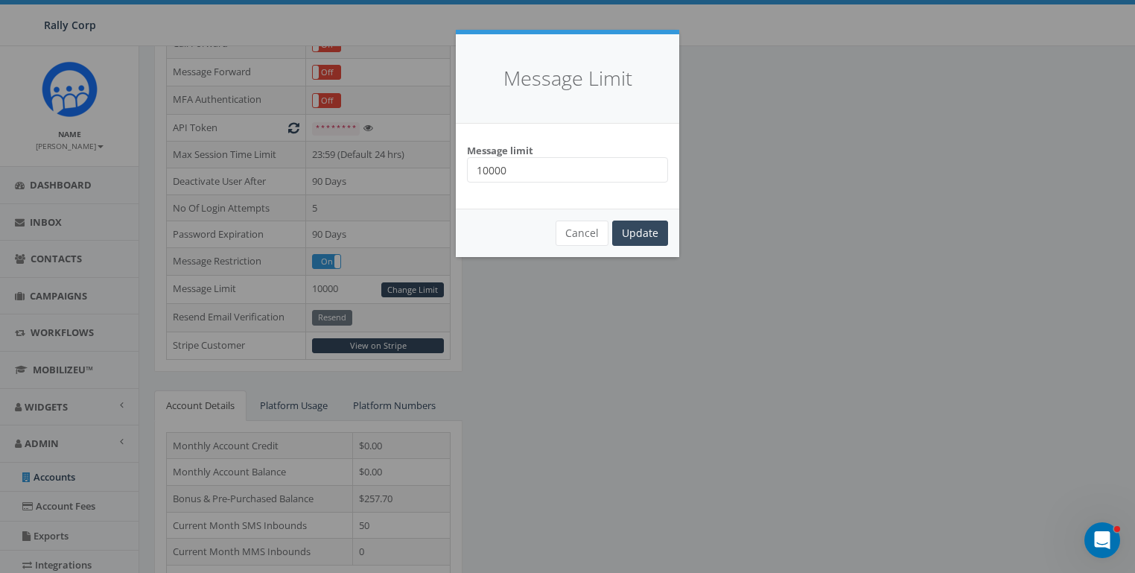
click at [524, 168] on input "10000" at bounding box center [567, 169] width 201 height 25
type input "100000"
click at [632, 228] on input "Update" at bounding box center [640, 233] width 56 height 25
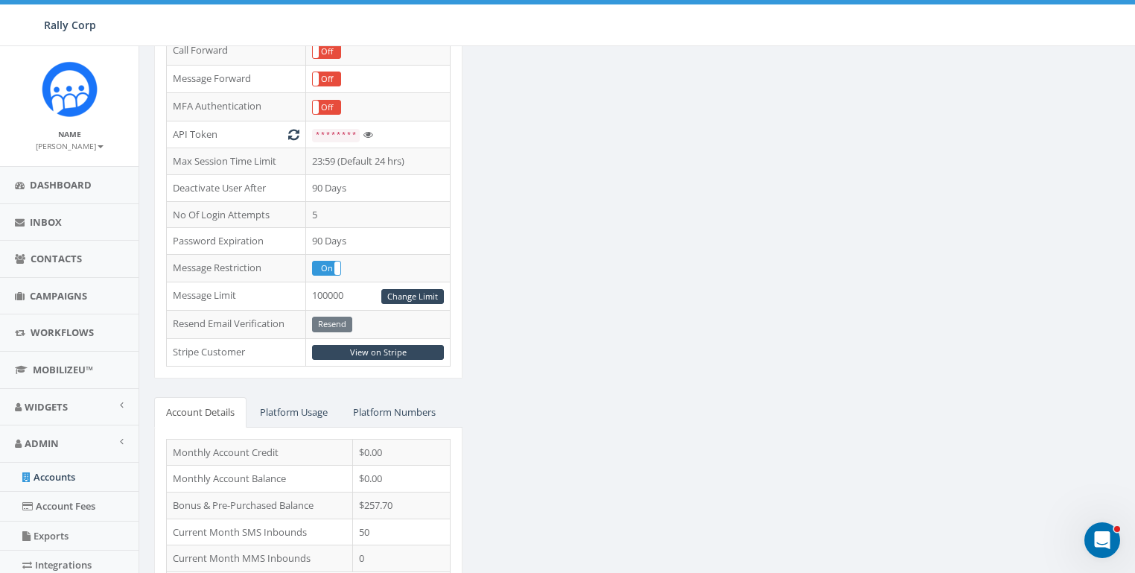
click at [562, 297] on div "STARTER Edit Account Type Non Profit Account Balance $257.70 Recharge Account &…" at bounding box center [639, 209] width 993 height 928
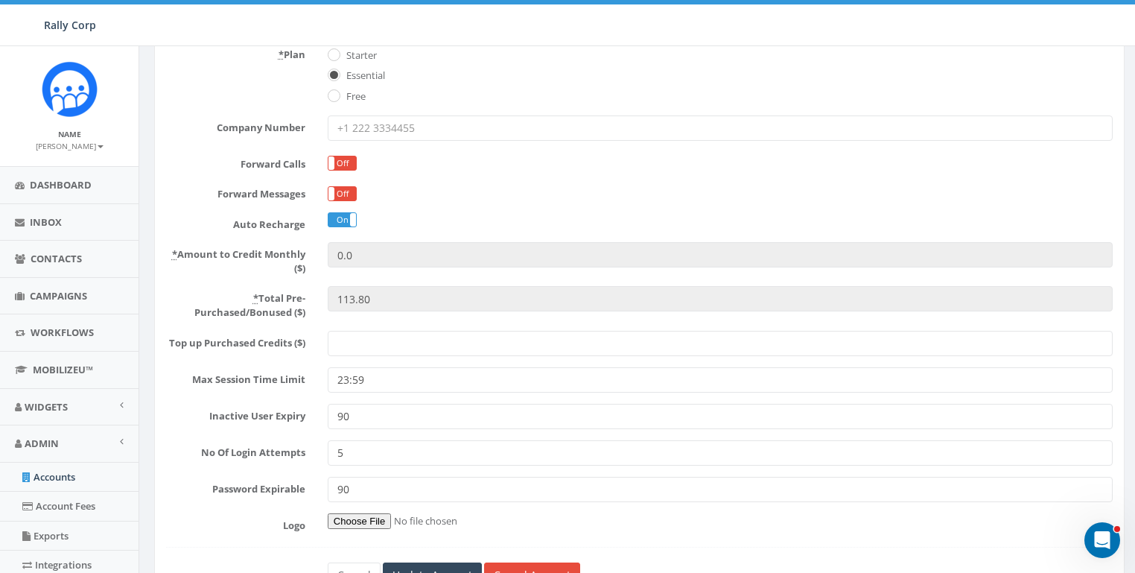
scroll to position [320, 0]
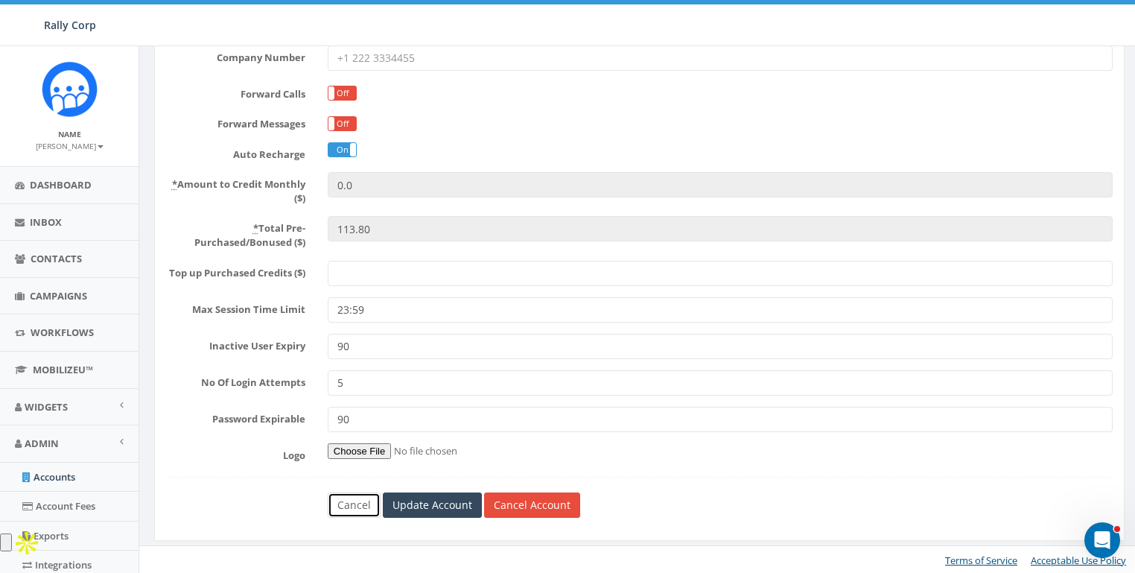
click at [349, 507] on link "Cancel" at bounding box center [354, 504] width 53 height 25
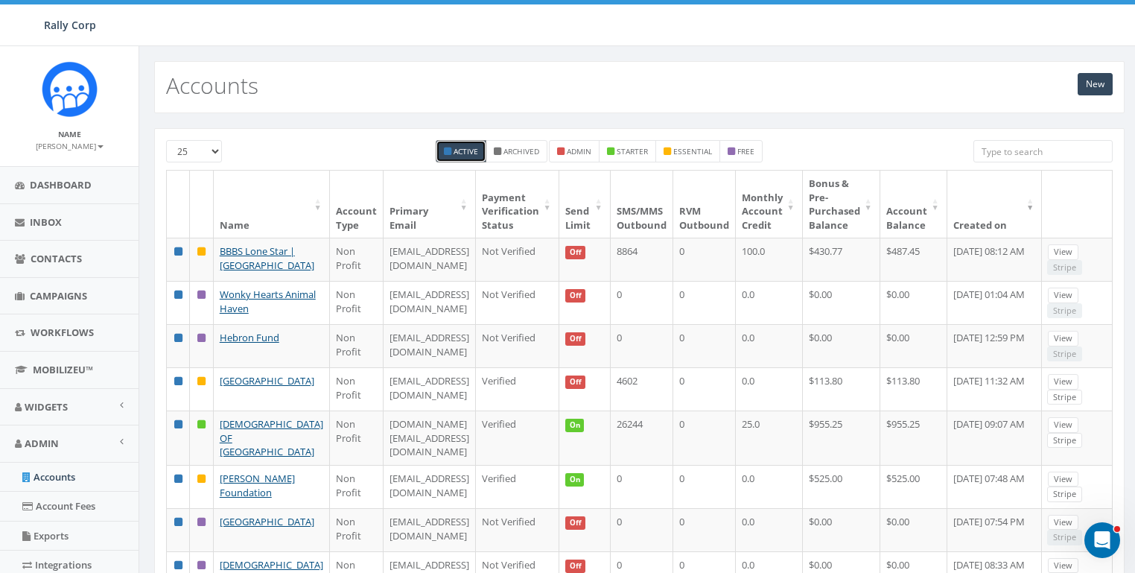
click at [1015, 151] on input "search" at bounding box center [1043, 151] width 139 height 22
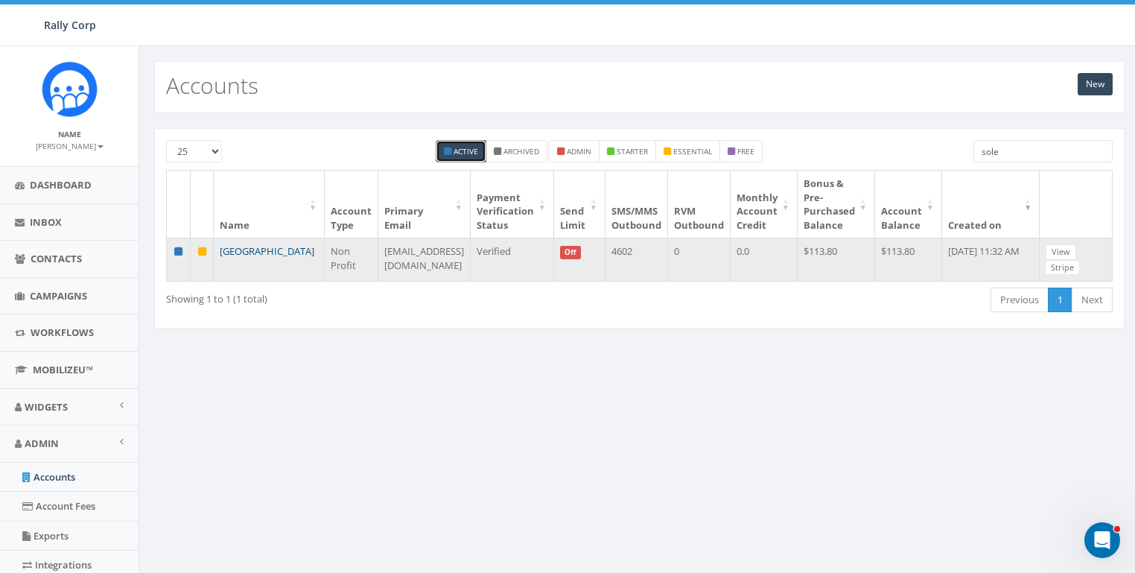
type input "sole"
click at [240, 254] on link "[GEOGRAPHIC_DATA]" at bounding box center [267, 250] width 95 height 13
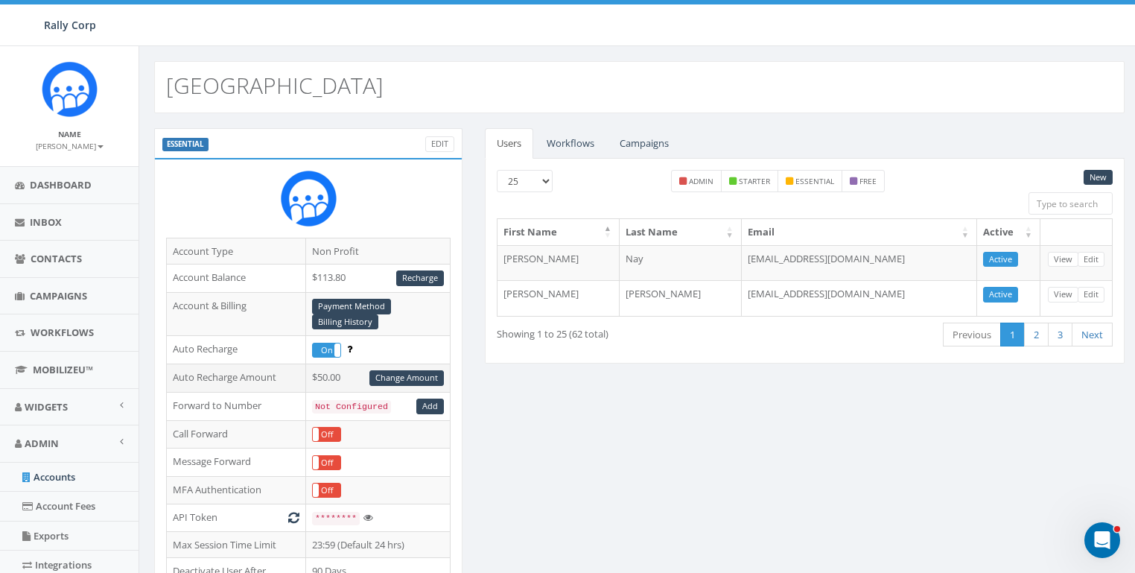
scroll to position [402, 0]
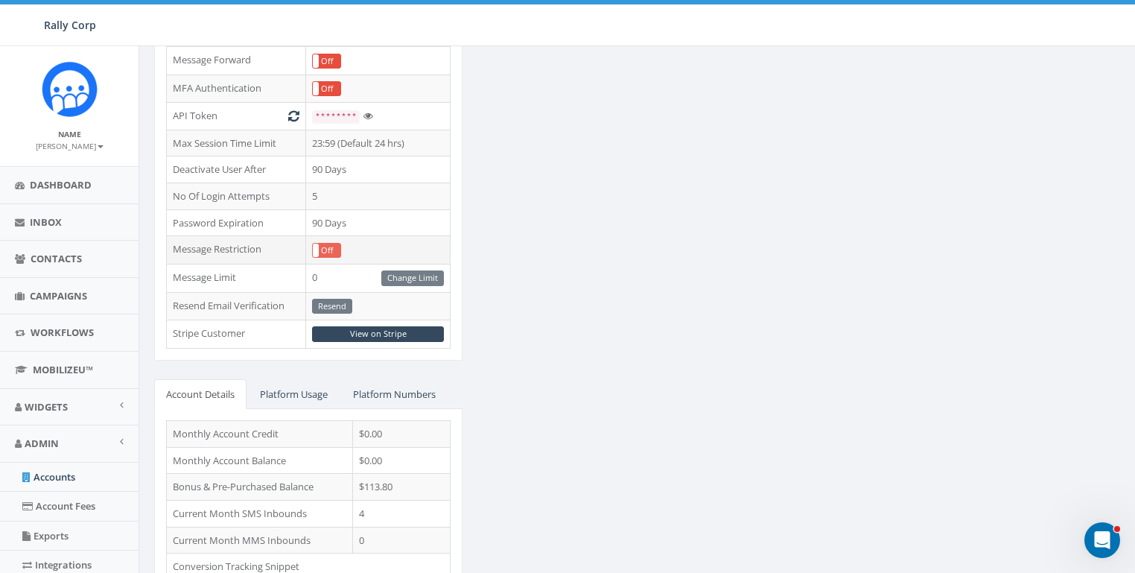
click at [326, 247] on label "Off" at bounding box center [327, 250] width 28 height 13
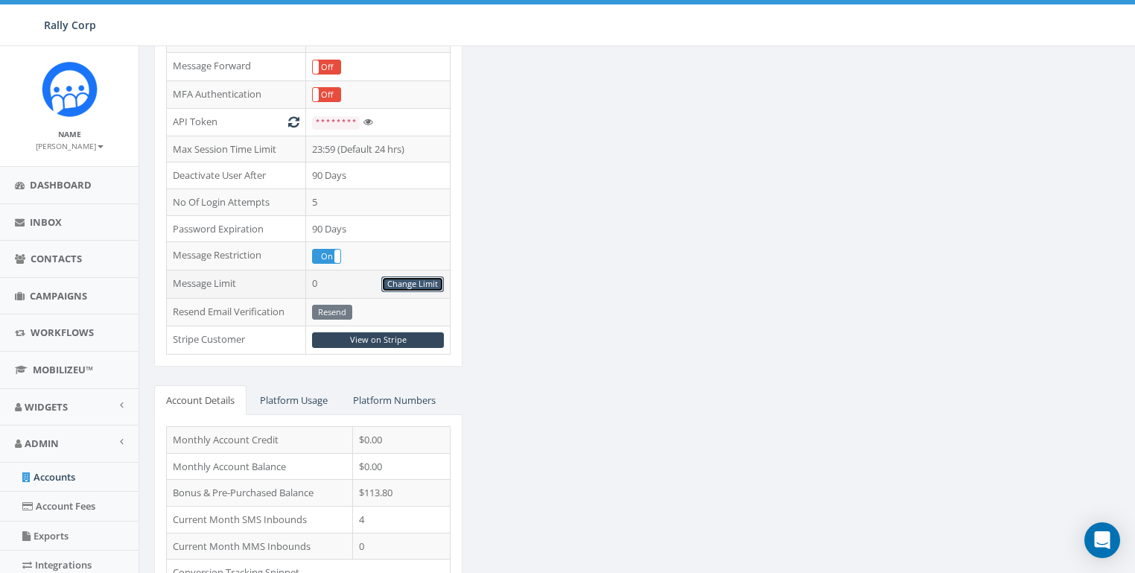
click at [410, 282] on link "Change Limit" at bounding box center [412, 284] width 63 height 16
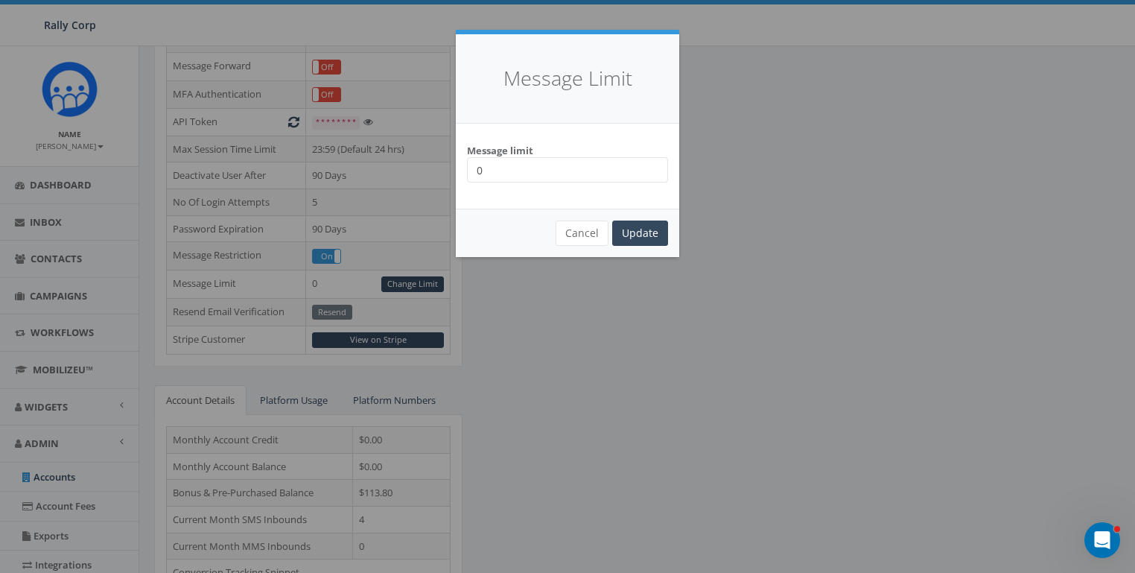
click at [555, 176] on input "0" at bounding box center [567, 169] width 201 height 25
type input "100000"
click at [655, 226] on input "Update" at bounding box center [640, 233] width 56 height 25
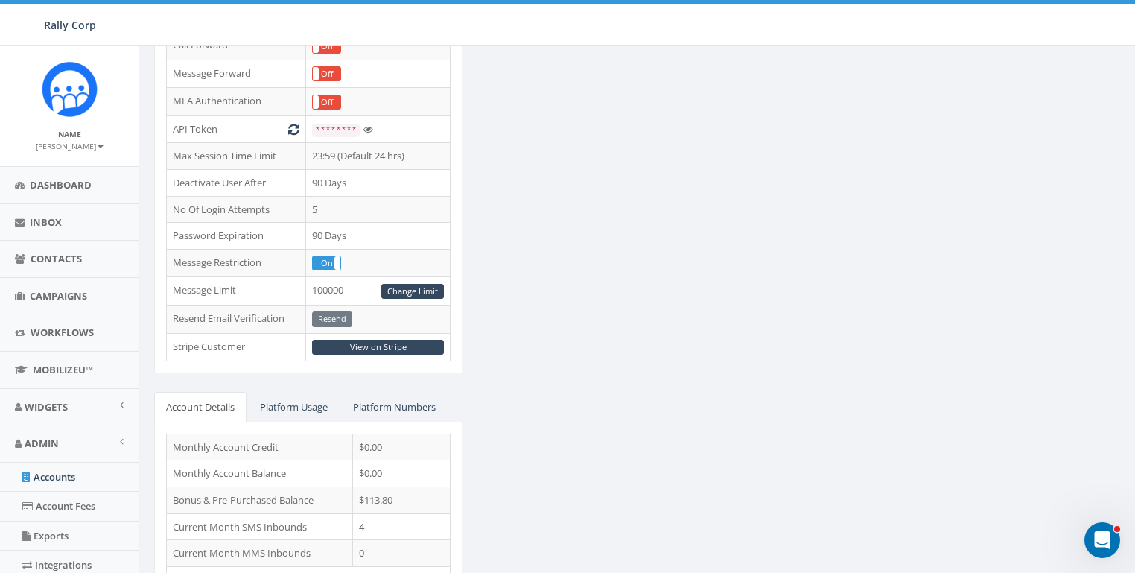
click at [640, 294] on div "ESSENTIAL Edit Account Type Non Profit Account Balance $113.80 Recharge Account…" at bounding box center [639, 204] width 993 height 928
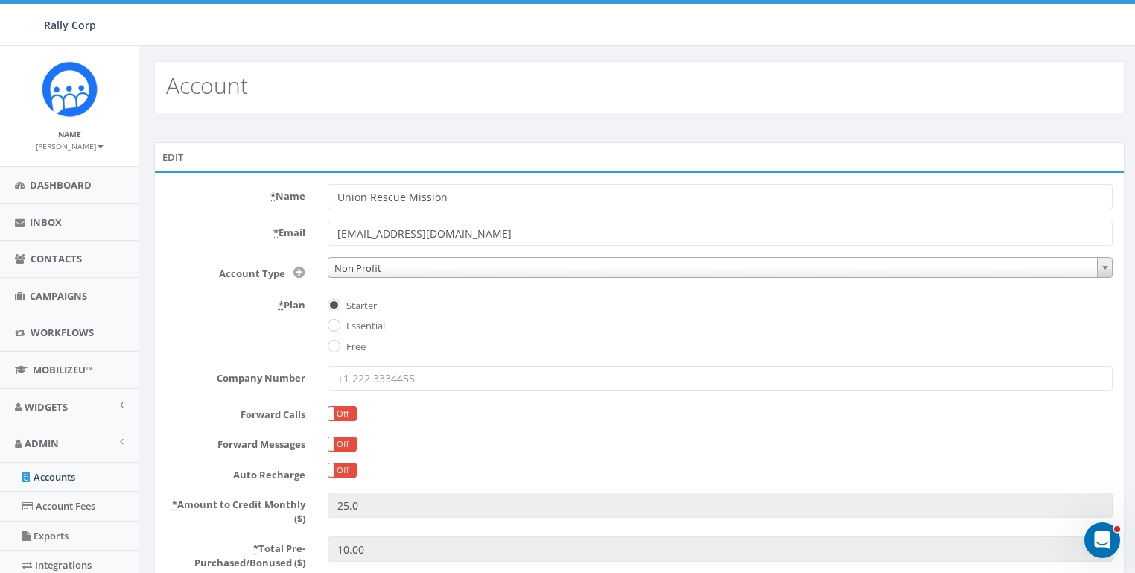
click at [376, 128] on div "Edit * Name Union Rescue Mission * Email [EMAIL_ADDRESS][DOMAIN_NAME] Account T…" at bounding box center [639, 503] width 1000 height 781
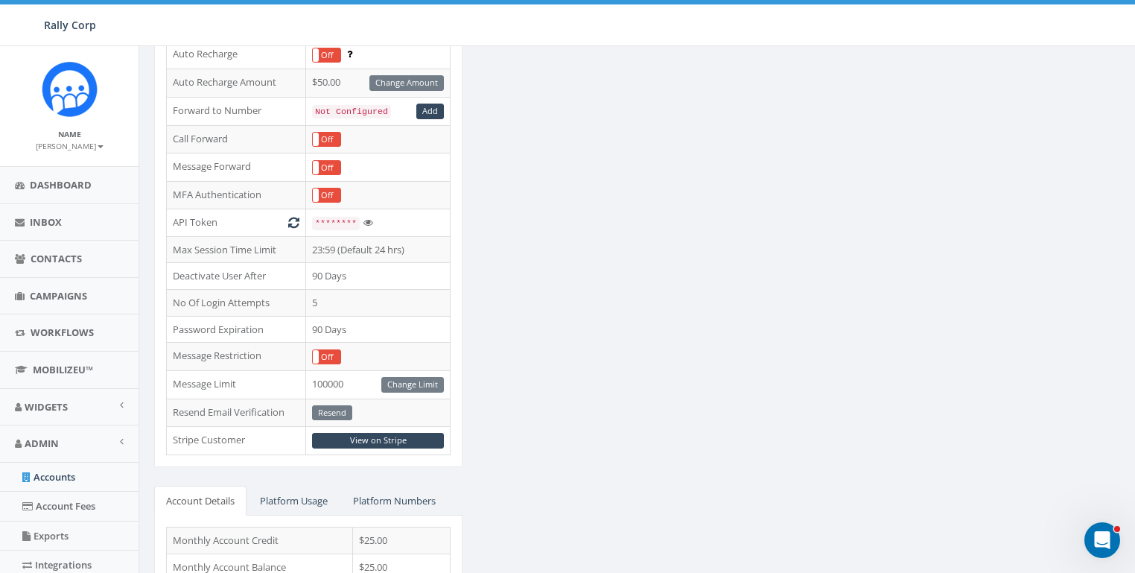
scroll to position [398, 0]
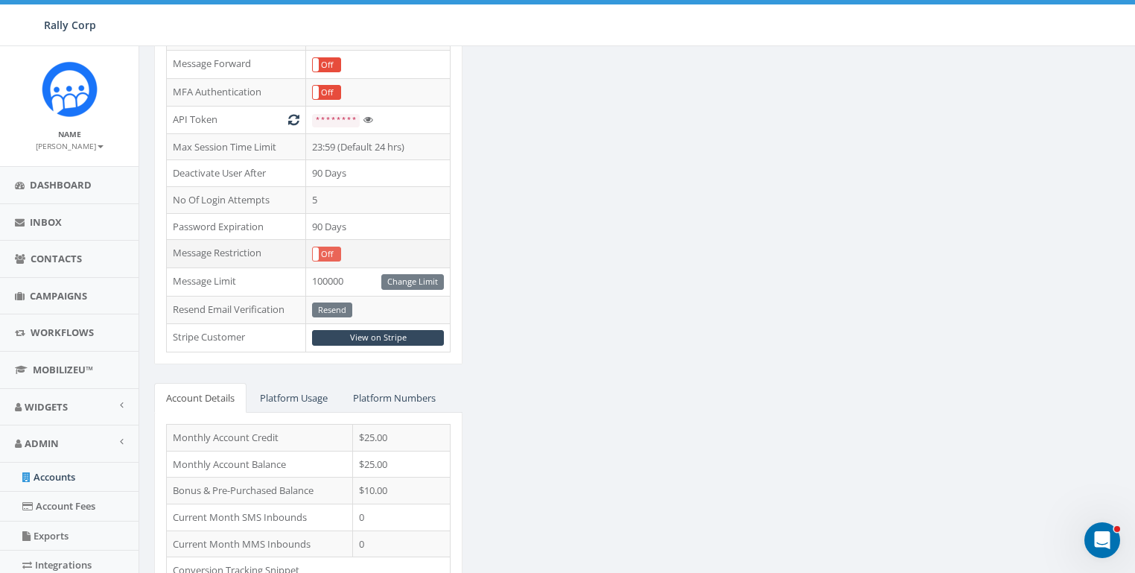
click at [322, 247] on label "Off" at bounding box center [327, 253] width 28 height 13
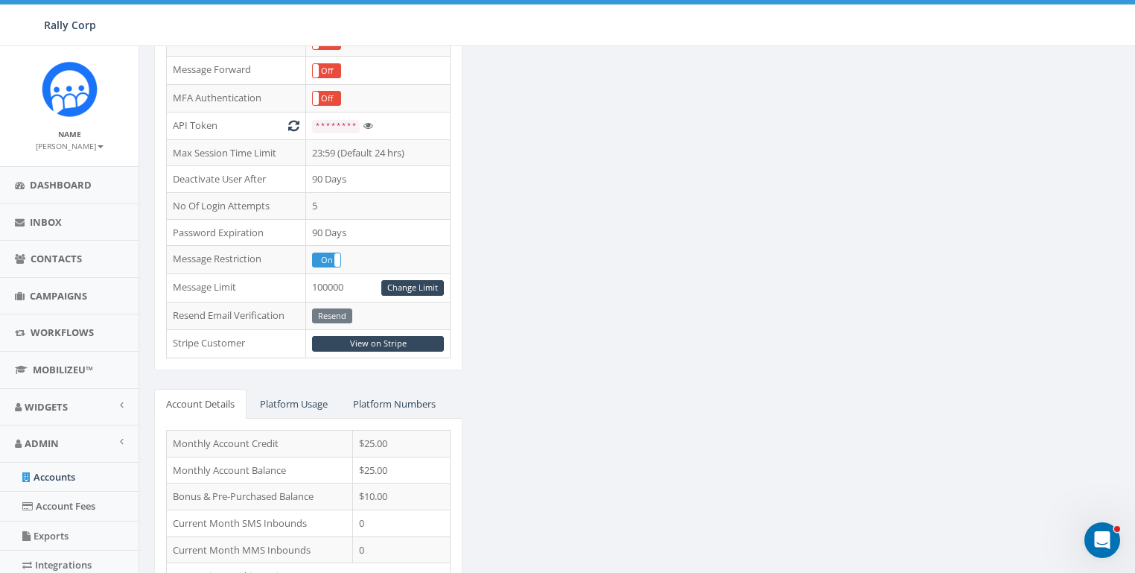
click at [554, 282] on div "STARTER Edit Account Type Non Profit Account Balance $35.00 Recharge Account & …" at bounding box center [639, 200] width 993 height 928
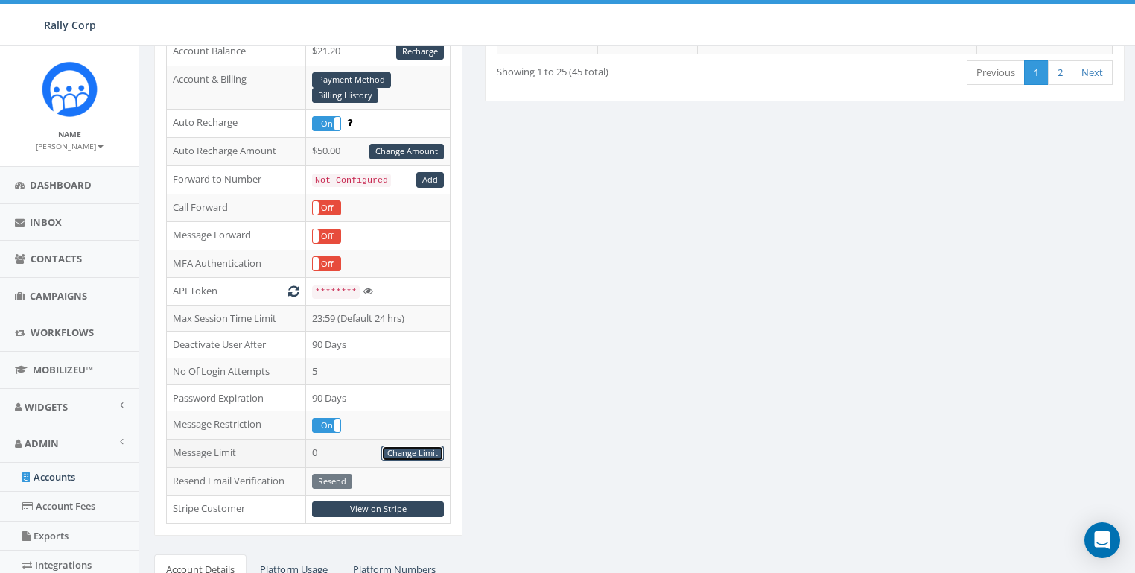
click at [412, 446] on link "Change Limit" at bounding box center [412, 453] width 63 height 16
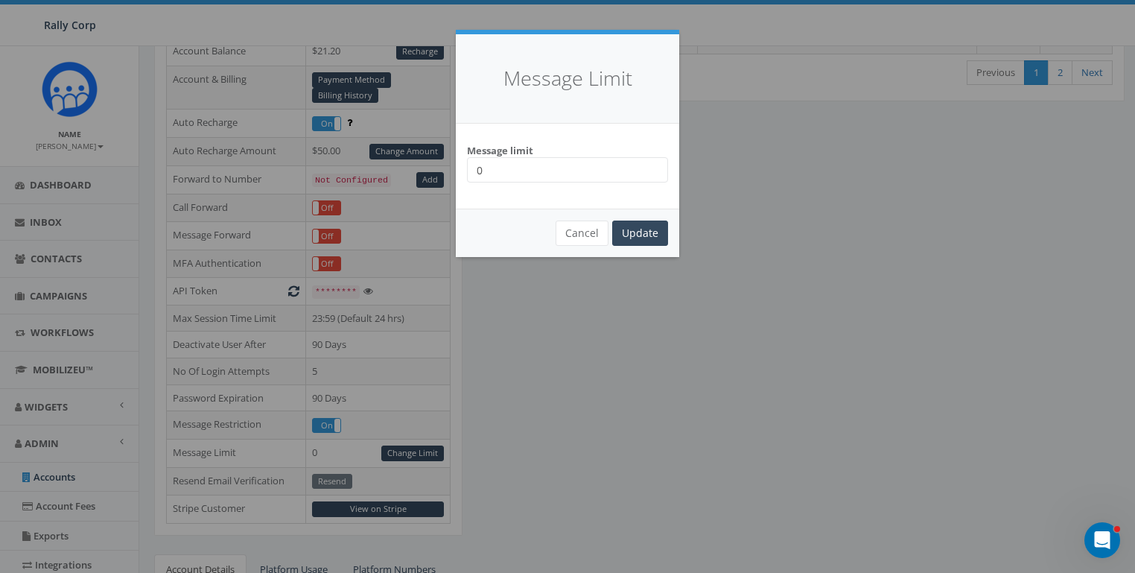
click at [549, 175] on input "0" at bounding box center [567, 169] width 201 height 25
type input "100000"
click at [611, 231] on div "Cancel Update" at bounding box center [567, 233] width 223 height 48
click at [615, 231] on input "Update" at bounding box center [640, 233] width 56 height 25
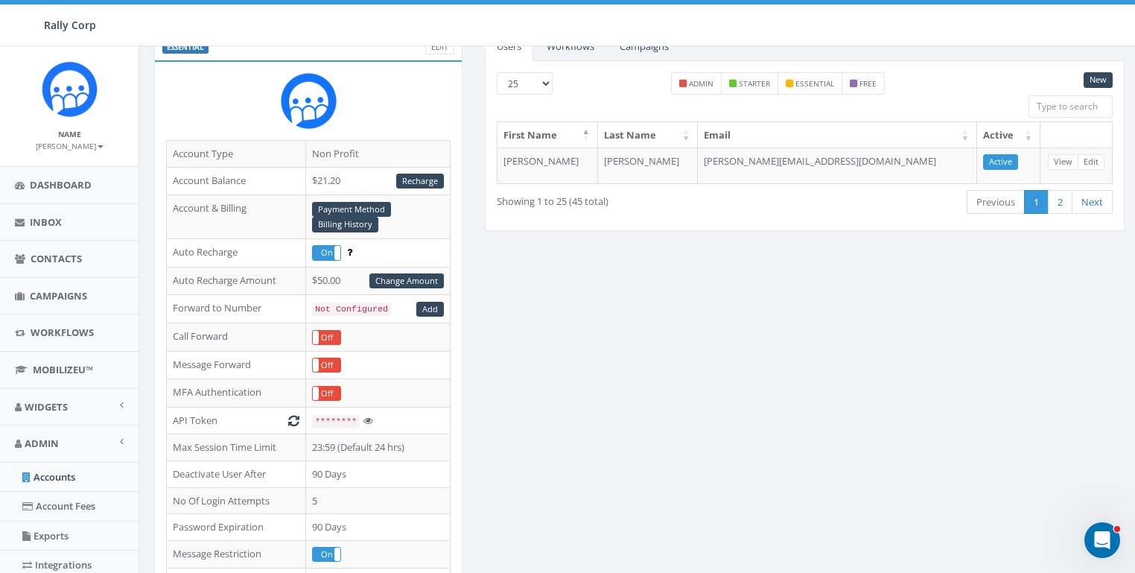
scroll to position [236, 0]
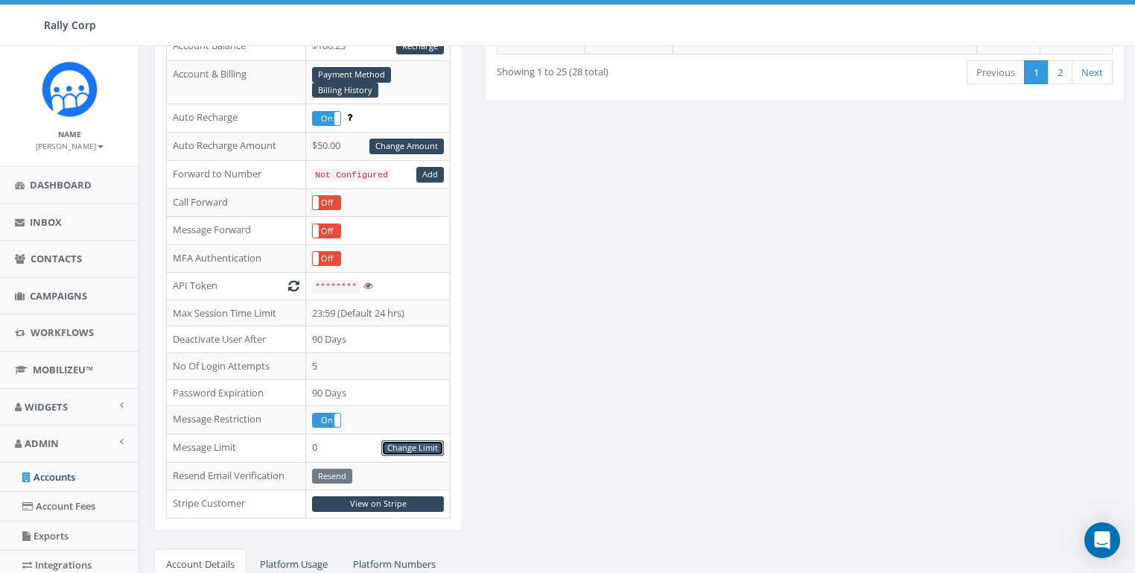
click at [419, 440] on link "Change Limit" at bounding box center [412, 448] width 63 height 16
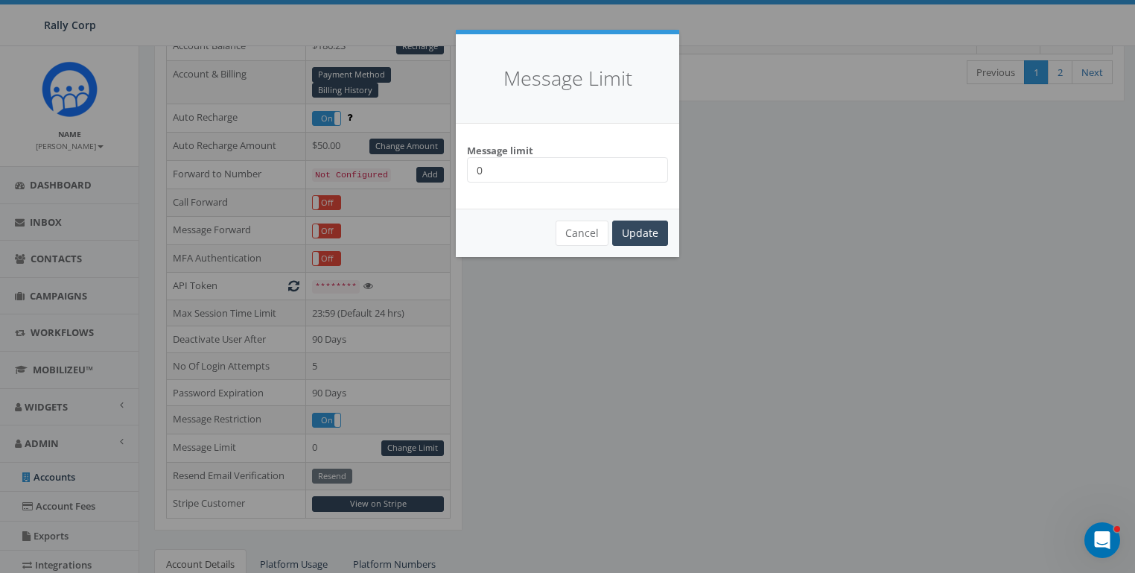
click at [501, 172] on input "0" at bounding box center [567, 169] width 201 height 25
type input "100000"
click at [662, 232] on input "Update" at bounding box center [640, 233] width 56 height 25
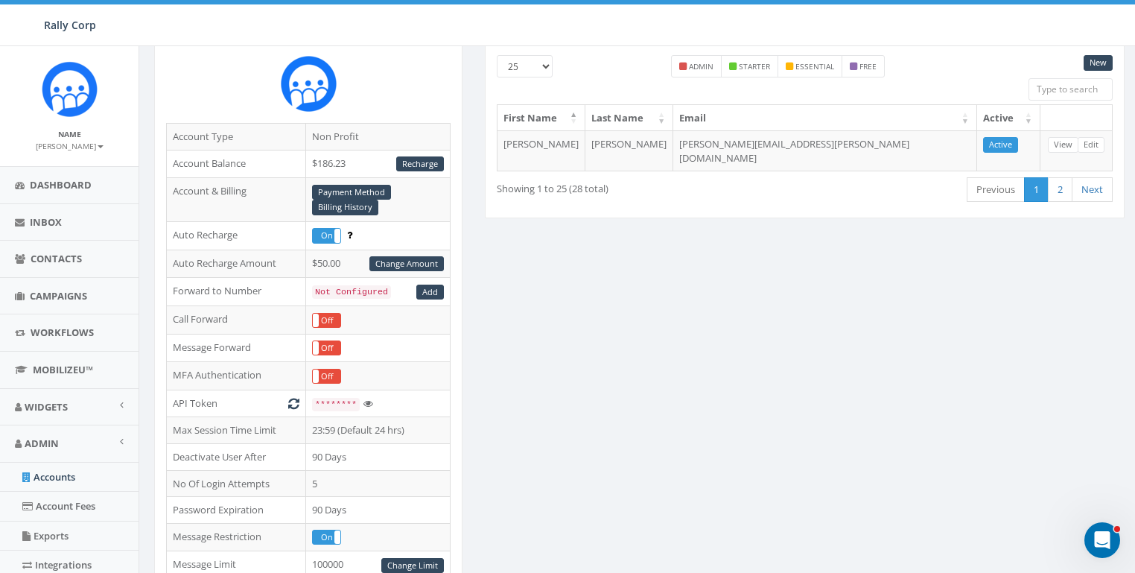
scroll to position [381, 0]
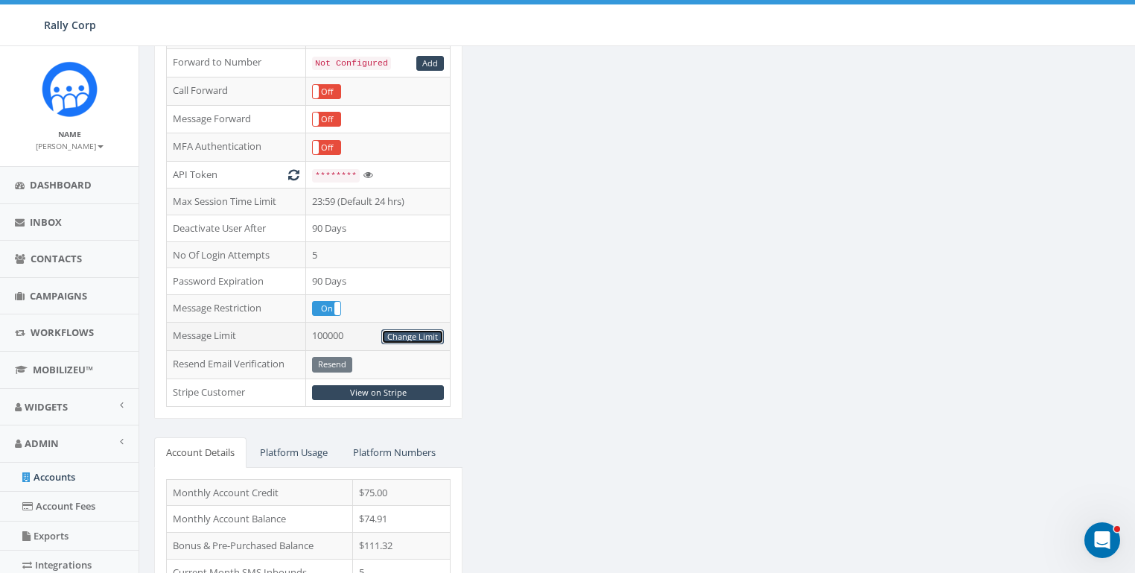
click at [391, 329] on link "Change Limit" at bounding box center [412, 337] width 63 height 16
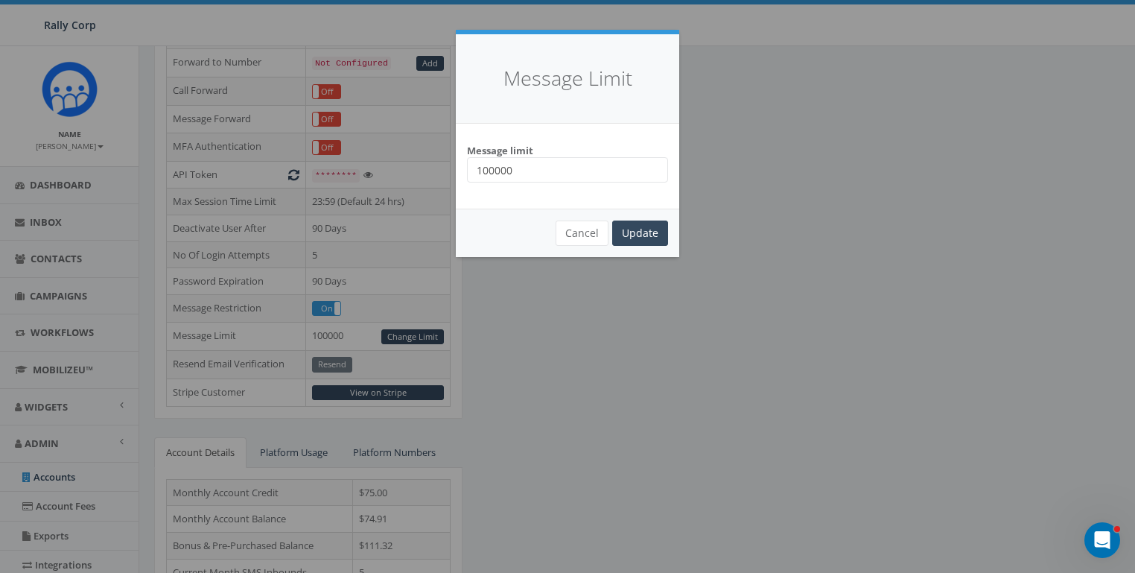
click at [556, 168] on input "100000" at bounding box center [567, 169] width 201 height 25
type input "10000"
click at [630, 230] on input "Update" at bounding box center [640, 233] width 56 height 25
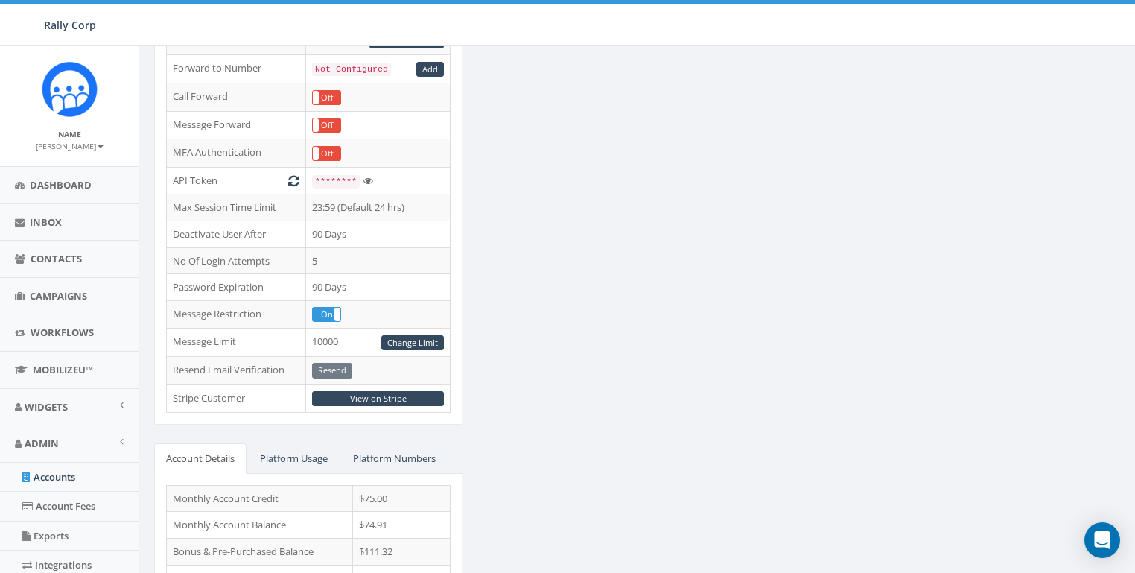
click at [630, 352] on div "ESSENTIAL Edit Account Type Non Profit Account Balance $186.23 Recharge Account…" at bounding box center [639, 255] width 993 height 928
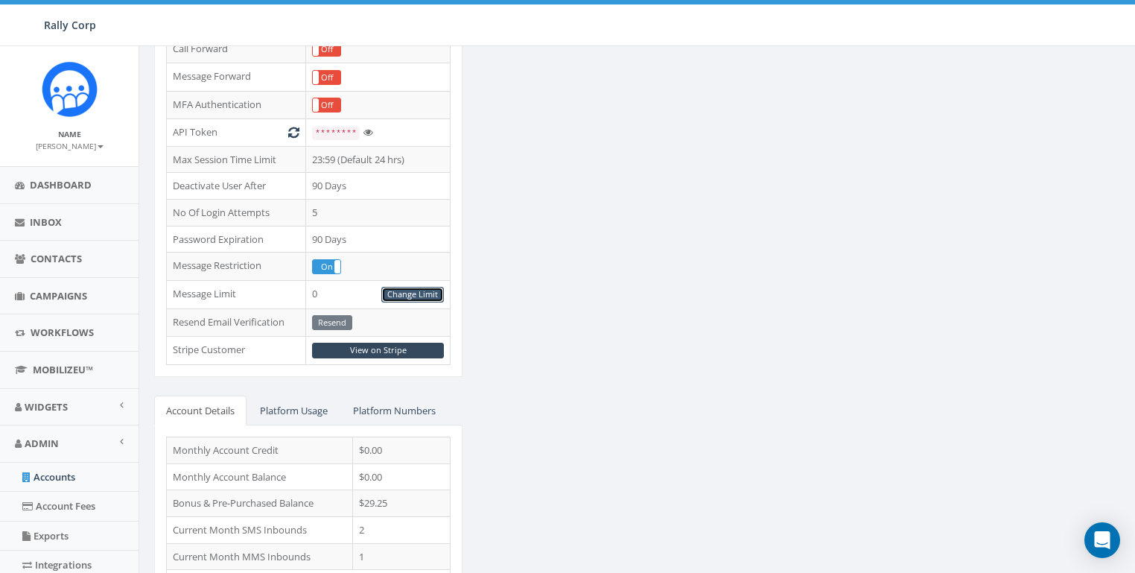
click at [410, 289] on link "Change Limit" at bounding box center [412, 295] width 63 height 16
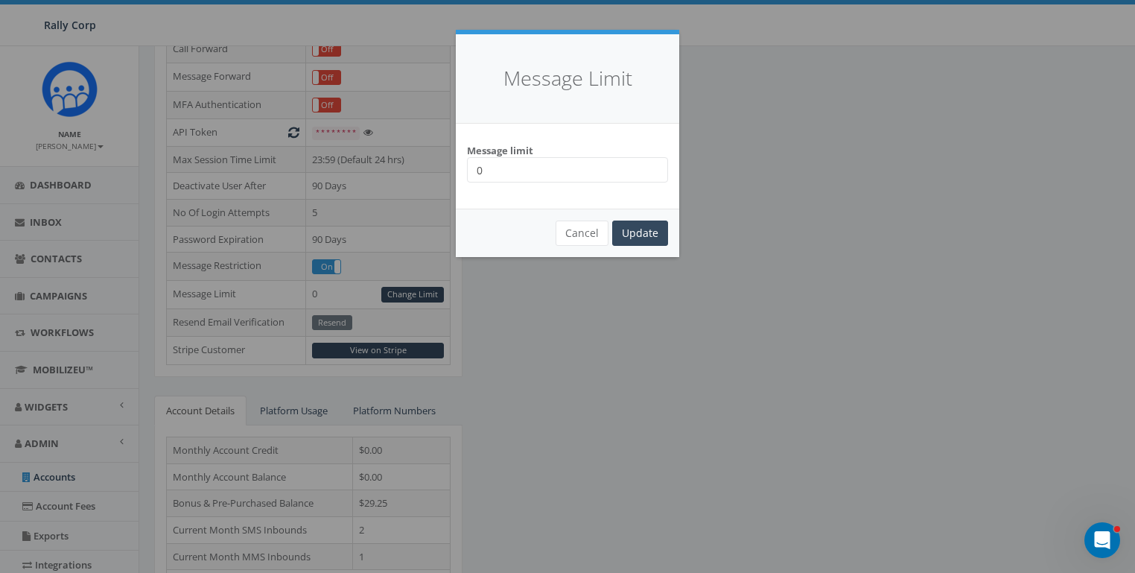
click at [530, 170] on input "0" at bounding box center [567, 169] width 201 height 25
type input "100000"
drag, startPoint x: 653, startPoint y: 232, endPoint x: 666, endPoint y: 218, distance: 19.6
click at [656, 231] on input "Update" at bounding box center [640, 233] width 56 height 25
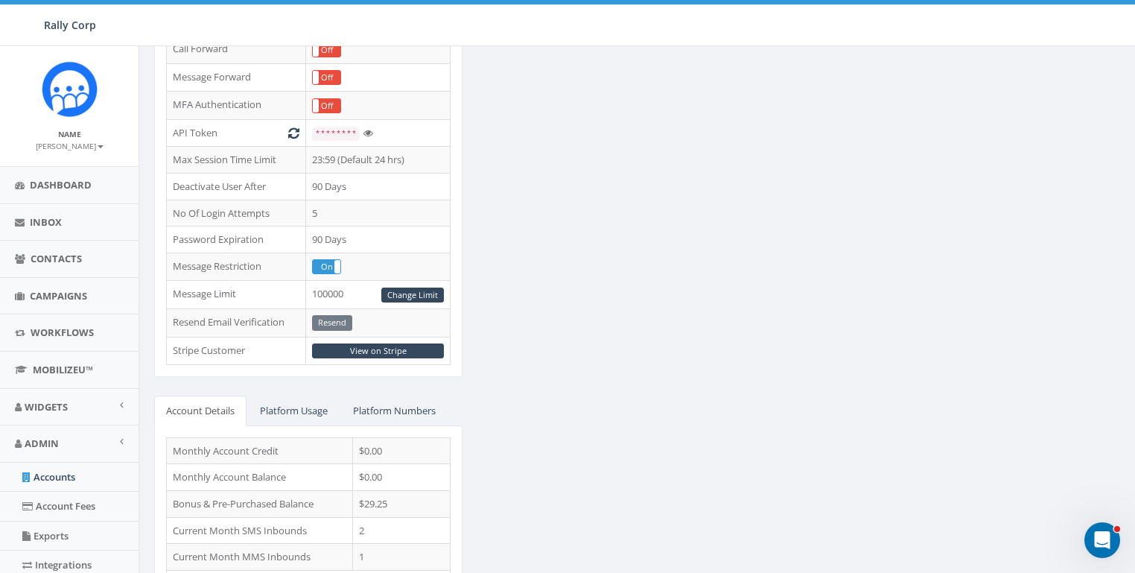
click at [643, 291] on div "ESSENTIAL Edit Account Type Non Profit Account Balance $29.25 Recharge Account …" at bounding box center [639, 208] width 993 height 928
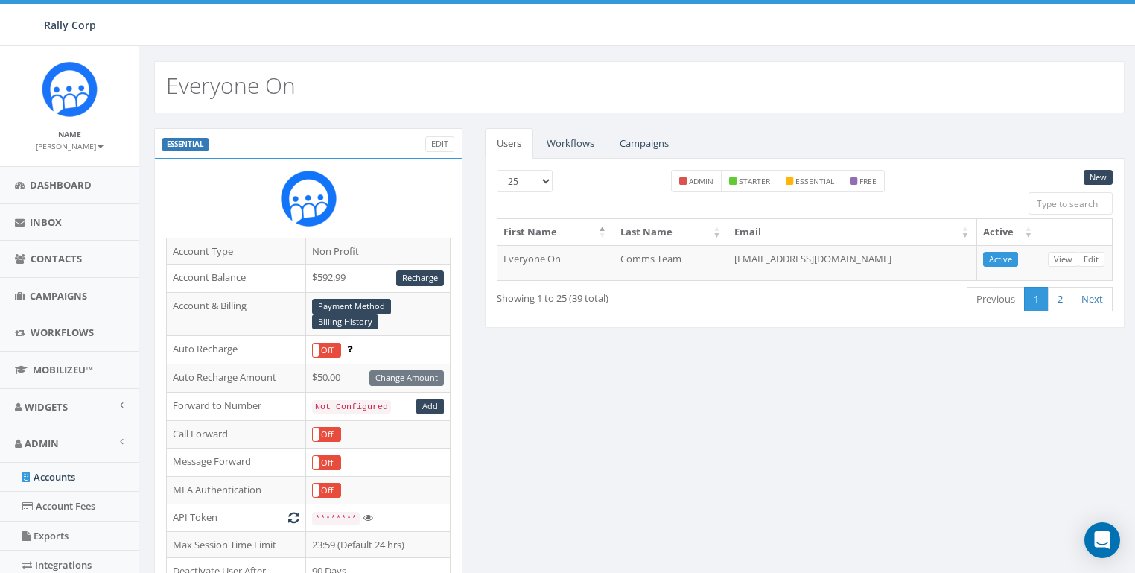
scroll to position [391, 0]
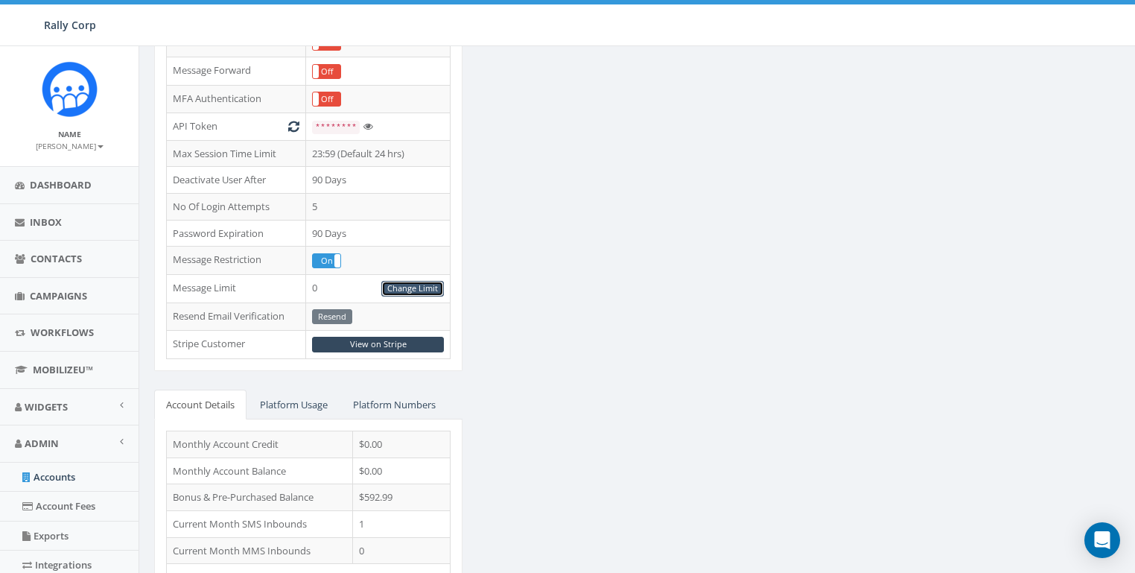
click at [427, 281] on link "Change Limit" at bounding box center [412, 289] width 63 height 16
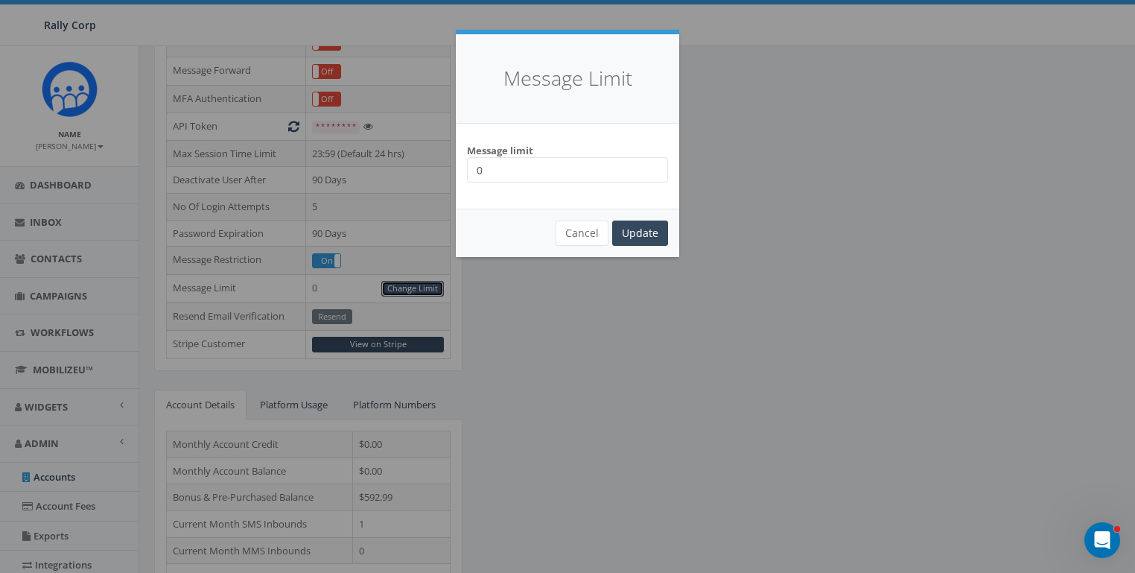
scroll to position [0, 0]
click at [519, 166] on input "0" at bounding box center [567, 169] width 201 height 25
type input "10000"
click at [647, 226] on input "Update" at bounding box center [640, 233] width 56 height 25
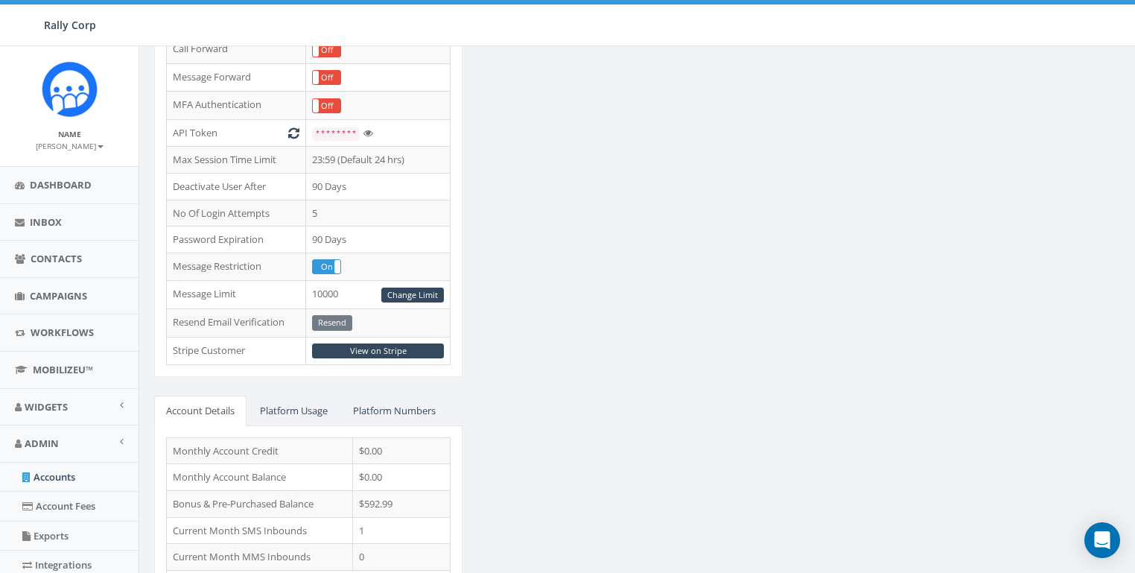
click at [610, 358] on div "ESSENTIAL Edit Account Type Non Profit Account Balance $592.99 Recharge Account…" at bounding box center [639, 208] width 993 height 928
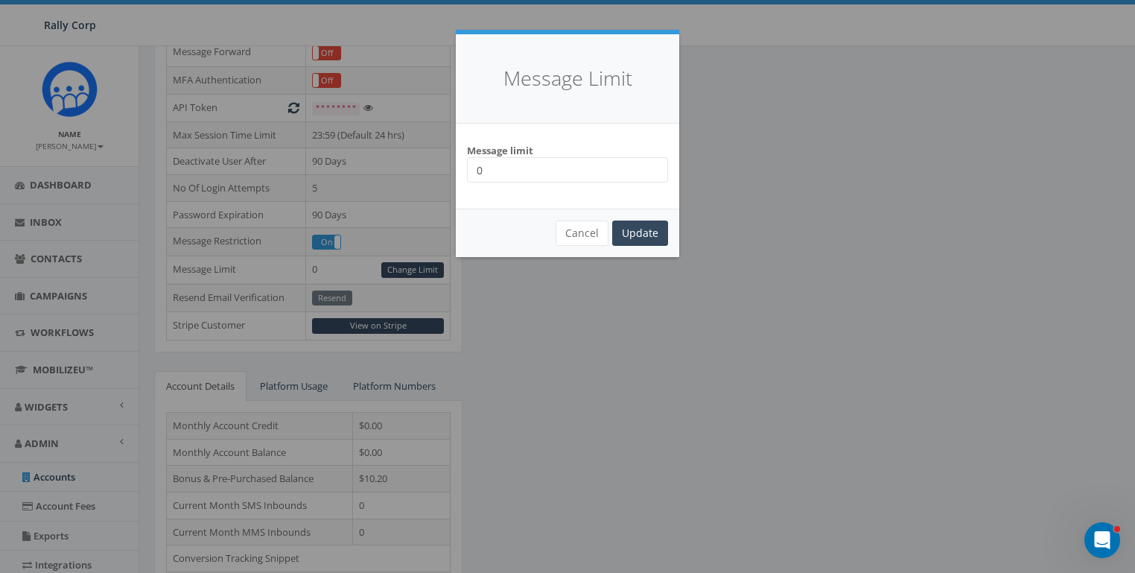
click at [539, 168] on input "0" at bounding box center [567, 169] width 201 height 25
type input "10000"
click at [641, 223] on input "Update" at bounding box center [640, 233] width 56 height 25
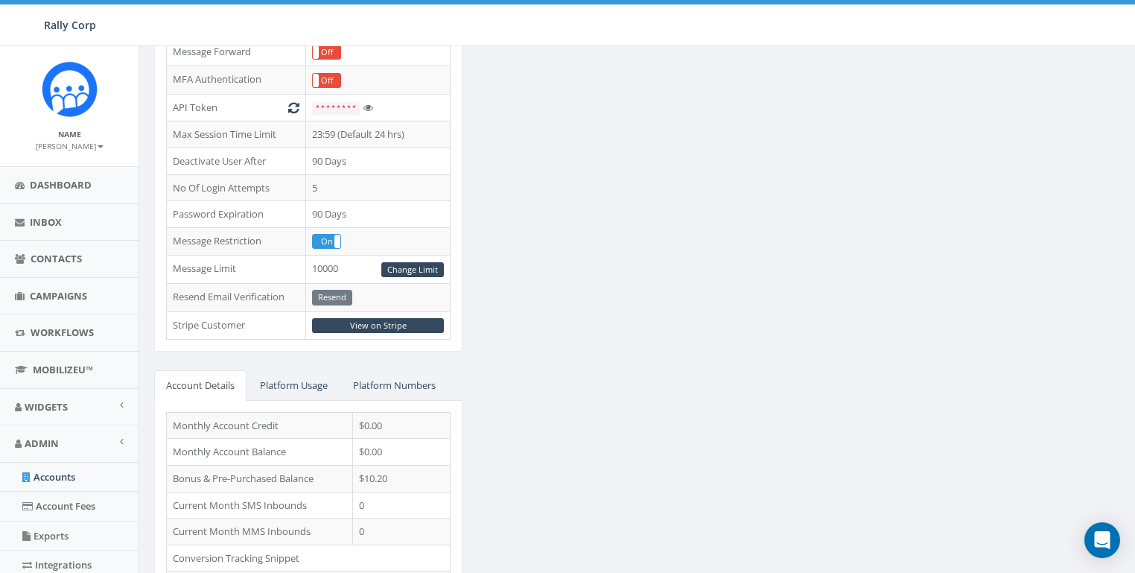
click at [636, 313] on div "ESSENTIAL Edit Account Type Non Profit Account Balance $10.20 Recharge Account …" at bounding box center [639, 182] width 993 height 928
